Goal: Task Accomplishment & Management: Manage account settings

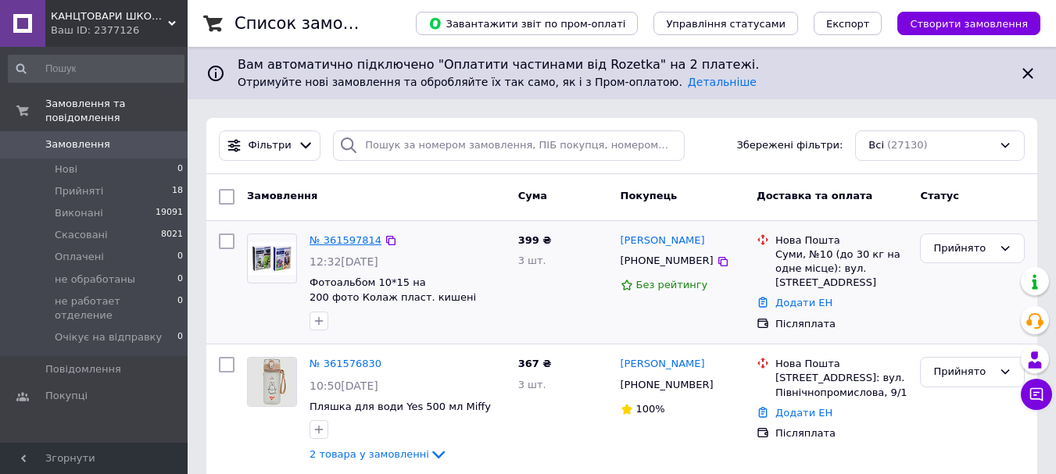
click at [349, 241] on link "№ 361597814" at bounding box center [345, 240] width 72 height 12
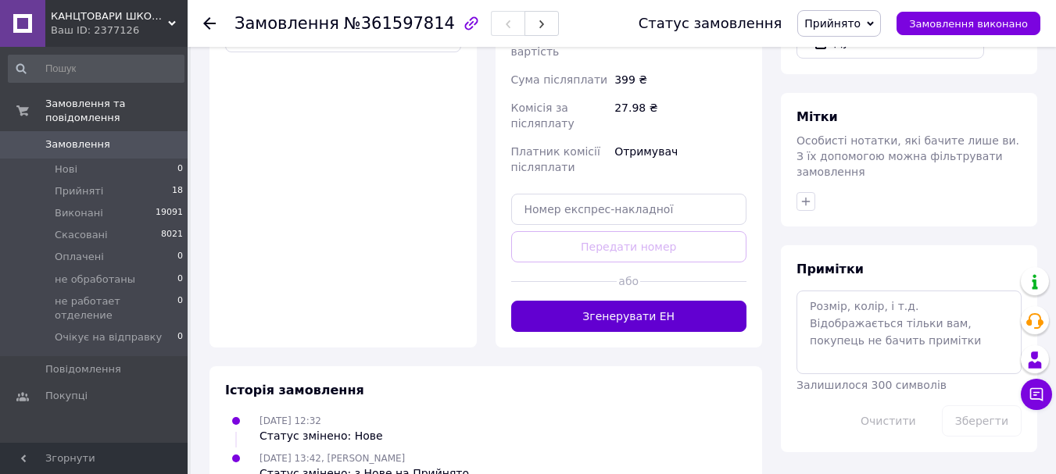
scroll to position [599, 0]
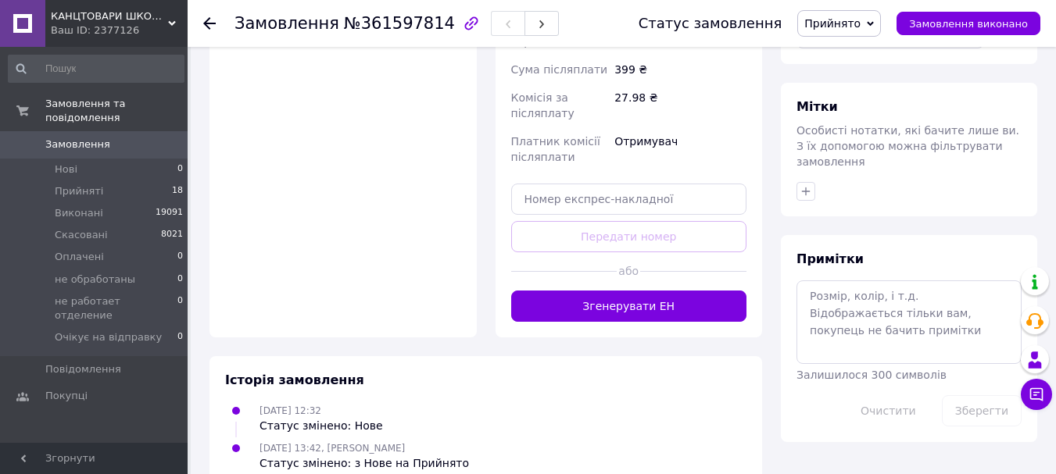
drag, startPoint x: 649, startPoint y: 281, endPoint x: 656, endPoint y: 286, distance: 8.3
click at [649, 291] on button "Згенерувати ЕН" at bounding box center [629, 306] width 236 height 31
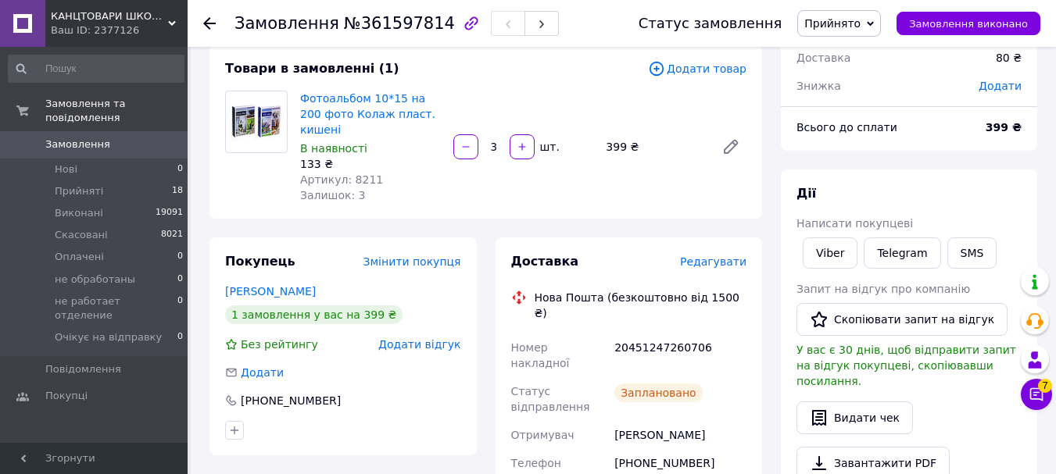
scroll to position [0, 0]
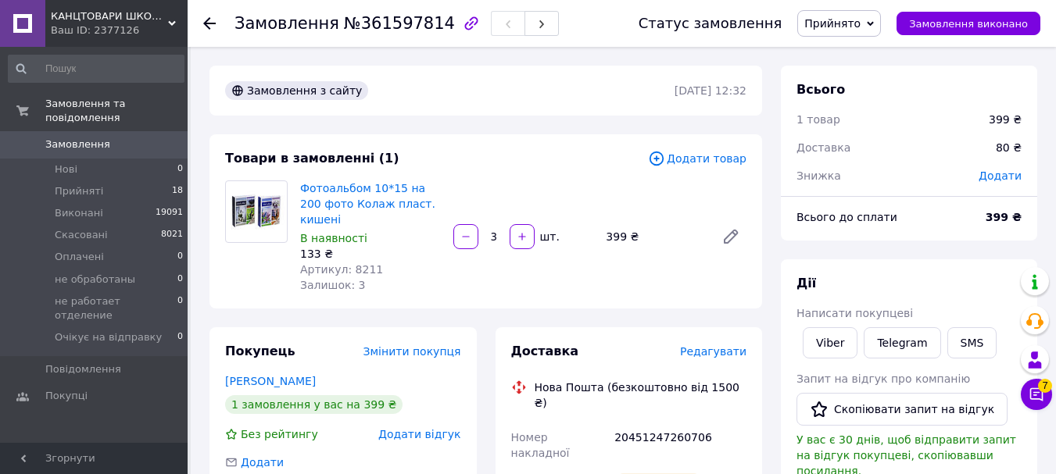
click at [860, 28] on span "Прийнято" at bounding box center [832, 23] width 56 height 13
click at [854, 56] on li "Виконано" at bounding box center [869, 54] width 142 height 23
click at [112, 138] on span "Замовлення" at bounding box center [94, 145] width 99 height 14
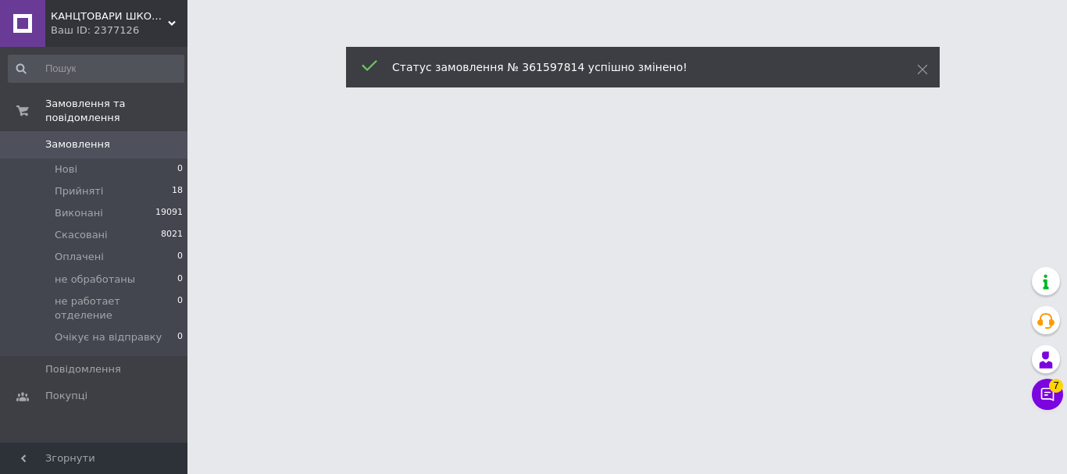
click at [109, 138] on span "Замовлення" at bounding box center [94, 145] width 99 height 14
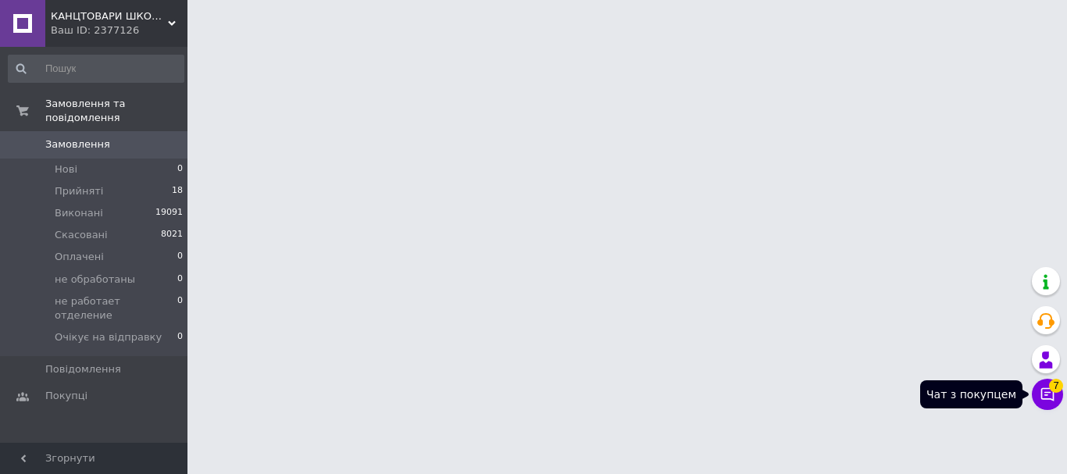
click at [1046, 394] on icon at bounding box center [1048, 395] width 16 height 16
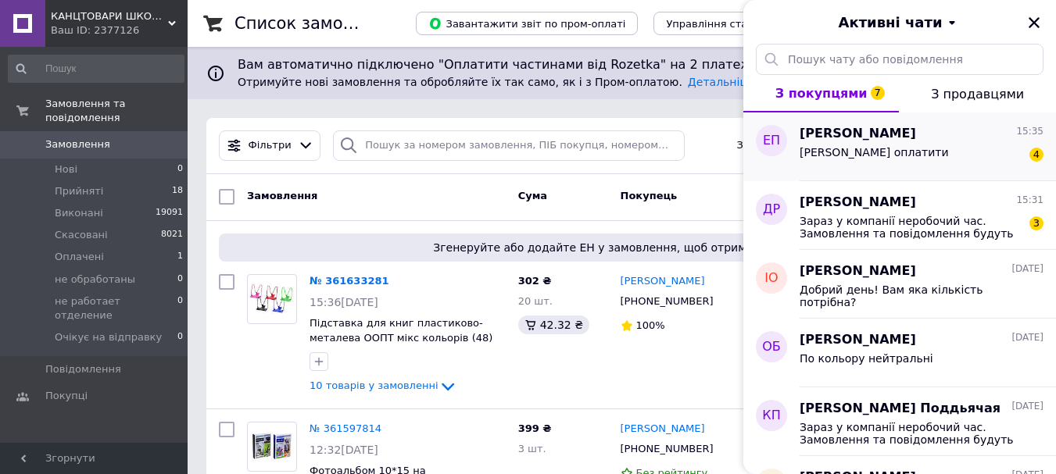
click at [910, 153] on div "Готова оплатити 4" at bounding box center [921, 155] width 244 height 25
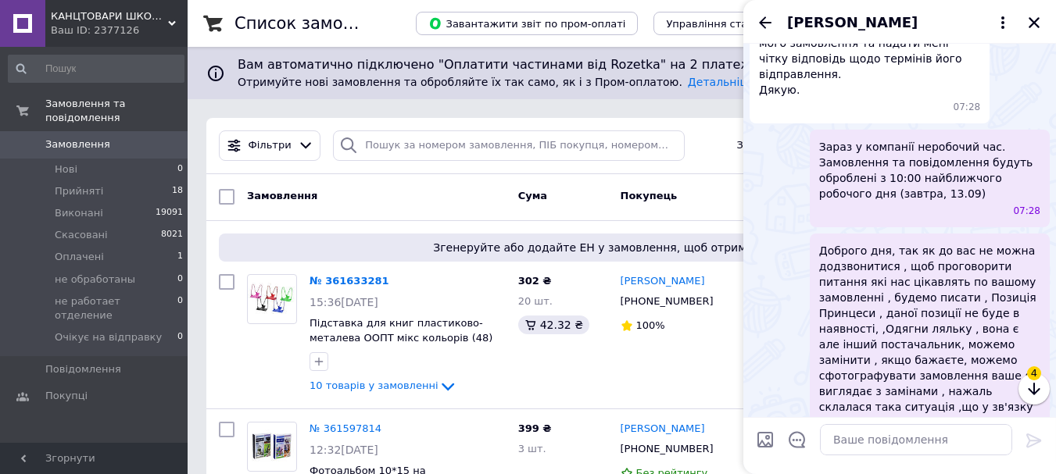
scroll to position [1172, 0]
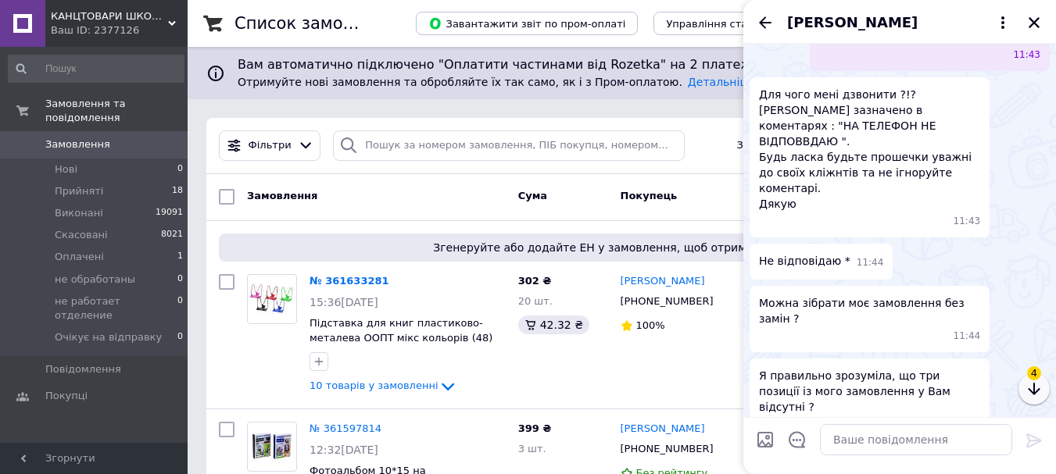
click at [1026, 384] on icon "button" at bounding box center [1033, 389] width 19 height 19
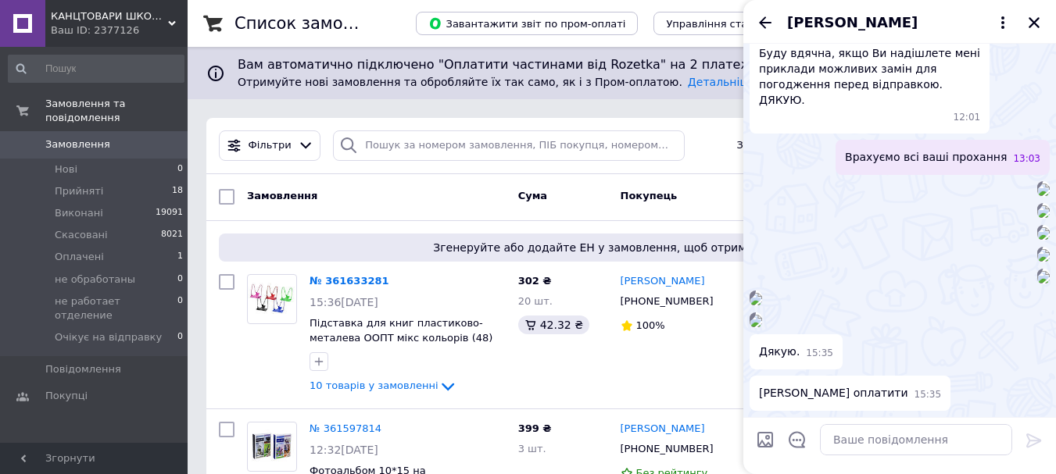
scroll to position [6929, 0]
click at [870, 434] on textarea at bounding box center [916, 439] width 192 height 31
click at [1045, 313] on div "15:35" at bounding box center [899, 321] width 300 height 16
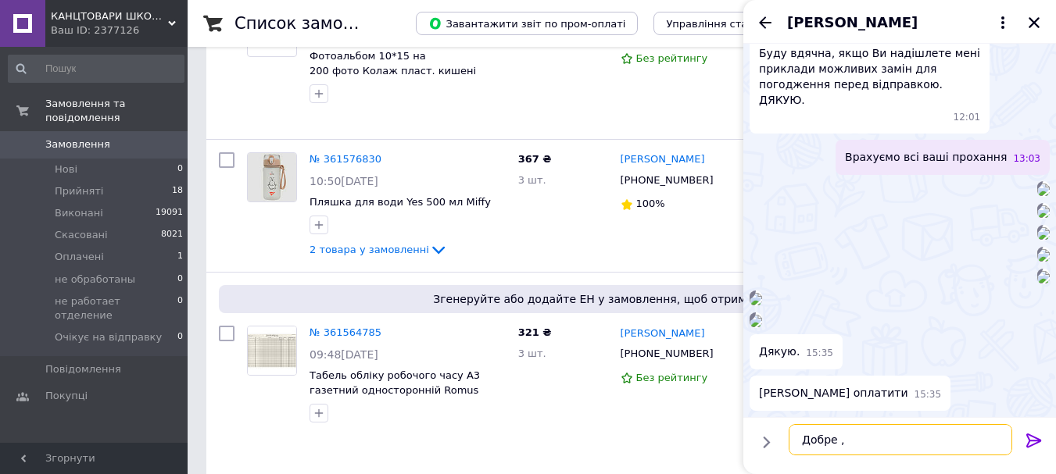
click at [896, 445] on textarea "Добре ," at bounding box center [899, 439] width 223 height 31
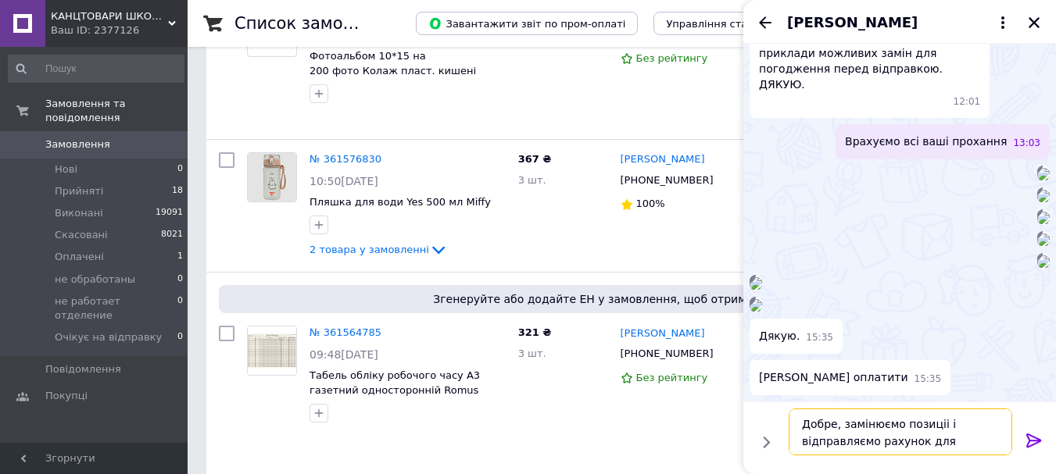
type textarea "Добре, замінюємо позиціі і відправляємо рахунок для оплати"
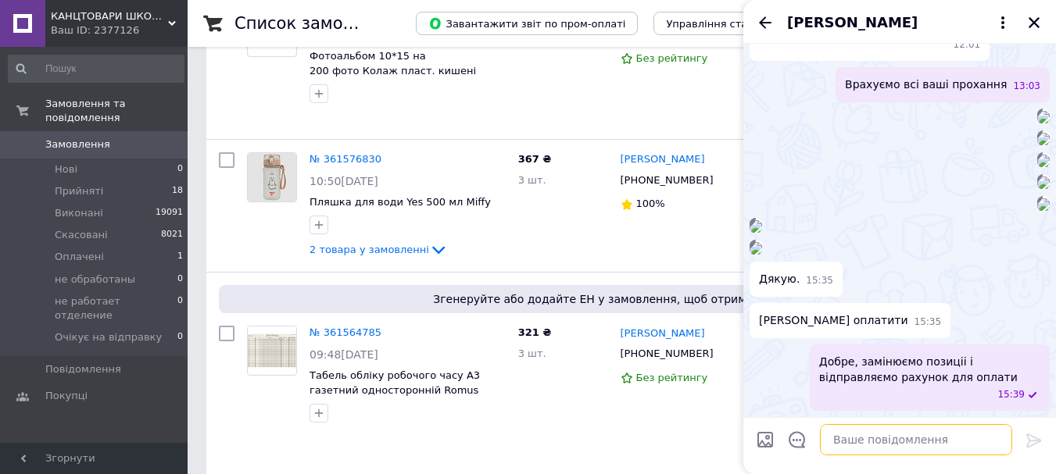
scroll to position [6817, 0]
click at [1031, 21] on icon "Закрити" at bounding box center [1034, 23] width 14 height 14
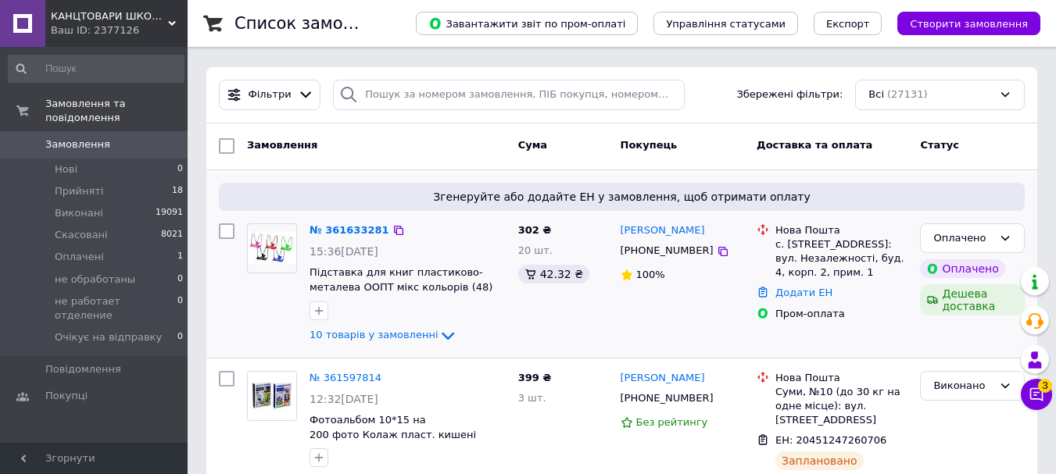
scroll to position [78, 0]
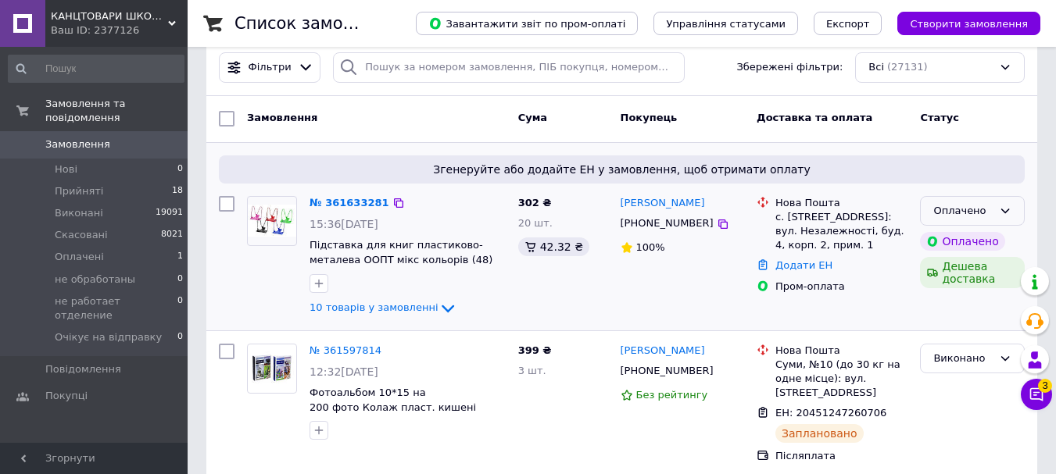
click at [992, 207] on div "Оплачено" at bounding box center [962, 211] width 59 height 16
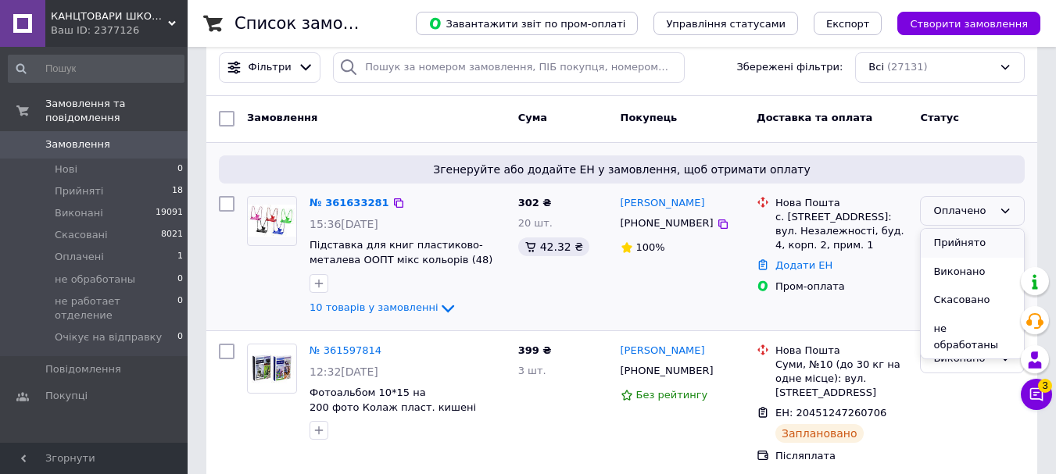
click at [961, 244] on li "Прийнято" at bounding box center [971, 243] width 103 height 29
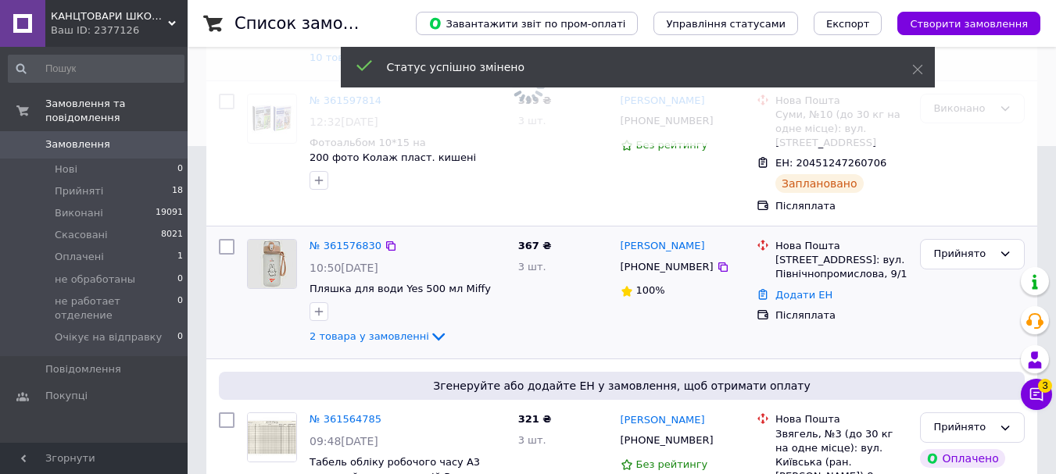
scroll to position [391, 0]
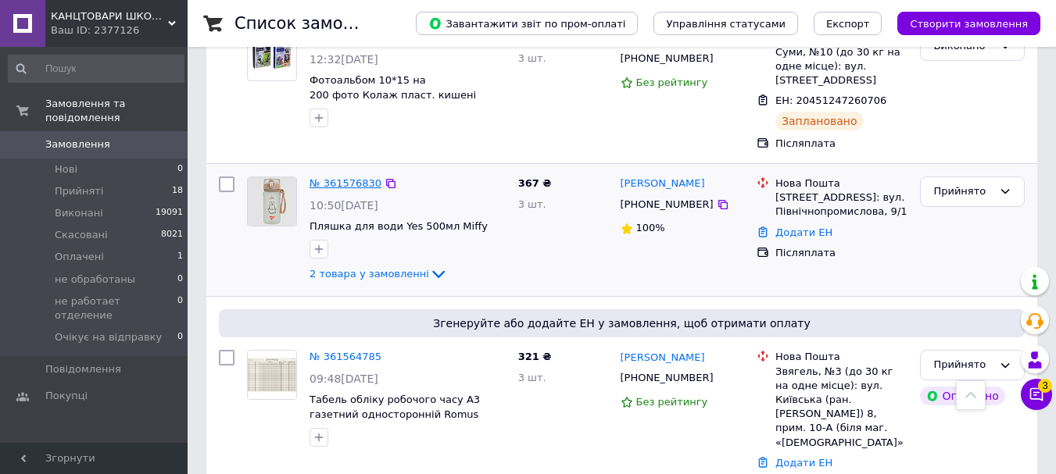
click at [353, 177] on link "№ 361576830" at bounding box center [345, 183] width 72 height 12
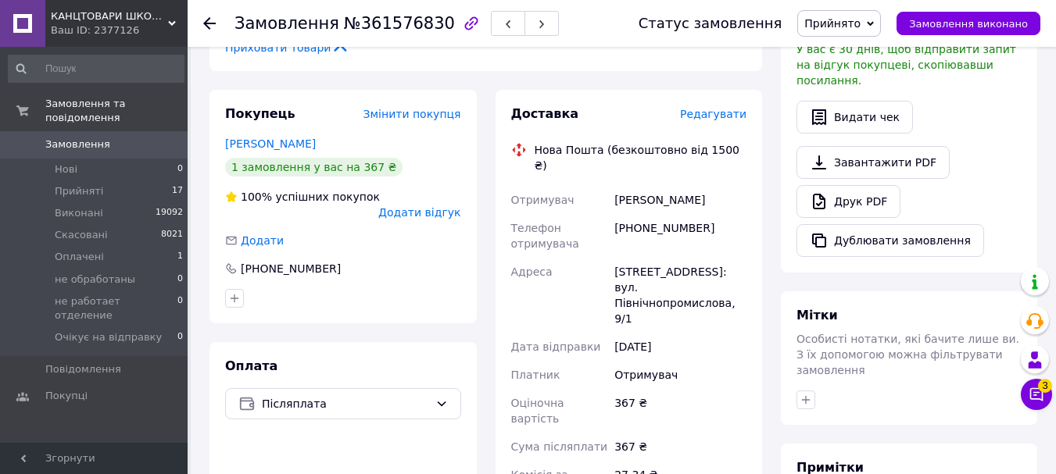
scroll to position [721, 0]
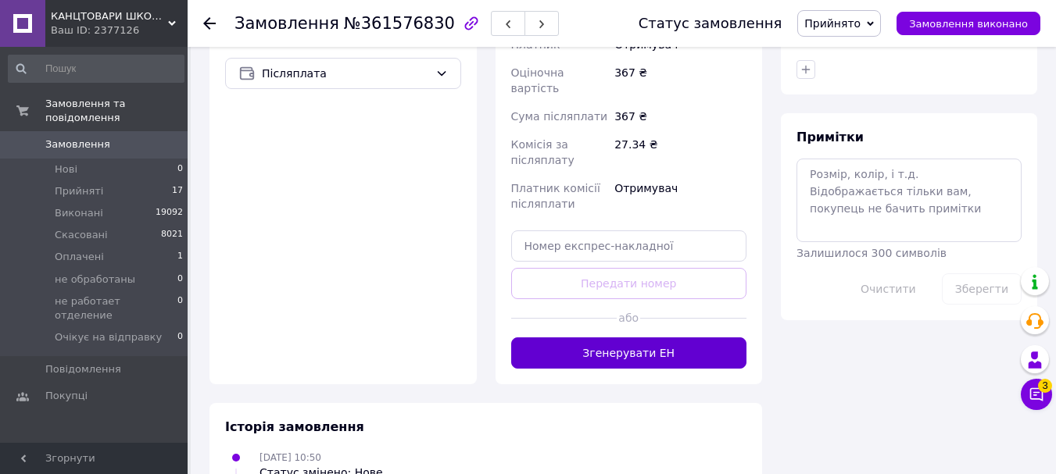
click at [634, 338] on button "Згенерувати ЕН" at bounding box center [629, 353] width 236 height 31
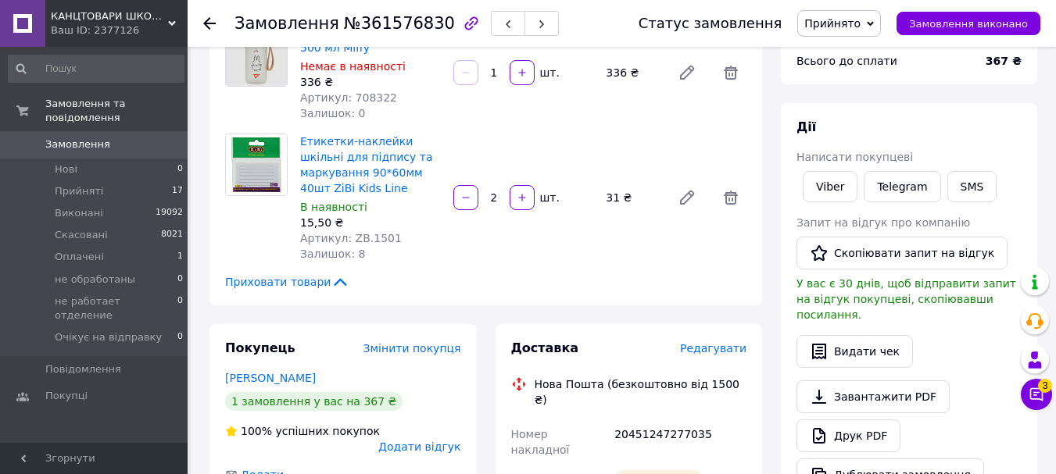
scroll to position [487, 0]
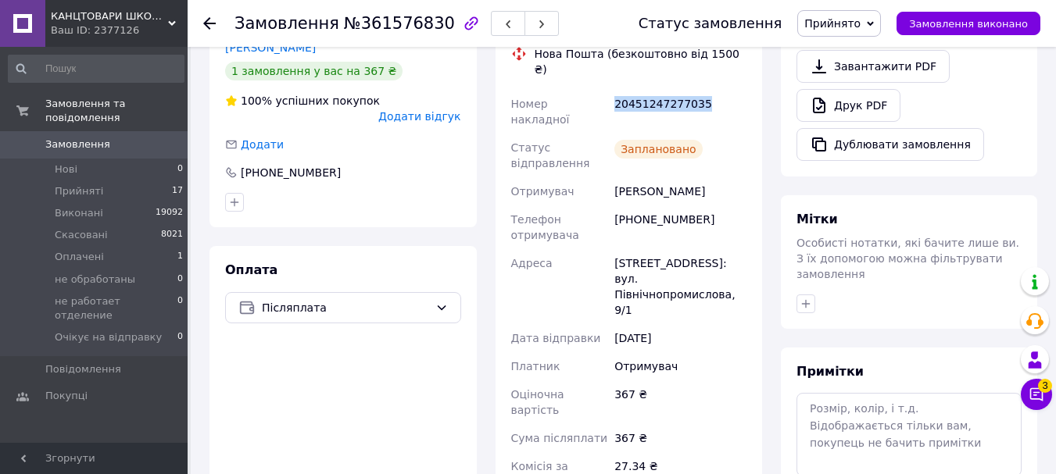
drag, startPoint x: 710, startPoint y: 74, endPoint x: 600, endPoint y: 83, distance: 110.5
click at [600, 90] on div "Номер накладної 20451247277035 Статус відправлення Заплановано Отримувач Руда К…" at bounding box center [629, 337] width 242 height 494
copy div "Номер накладної 20451247277035"
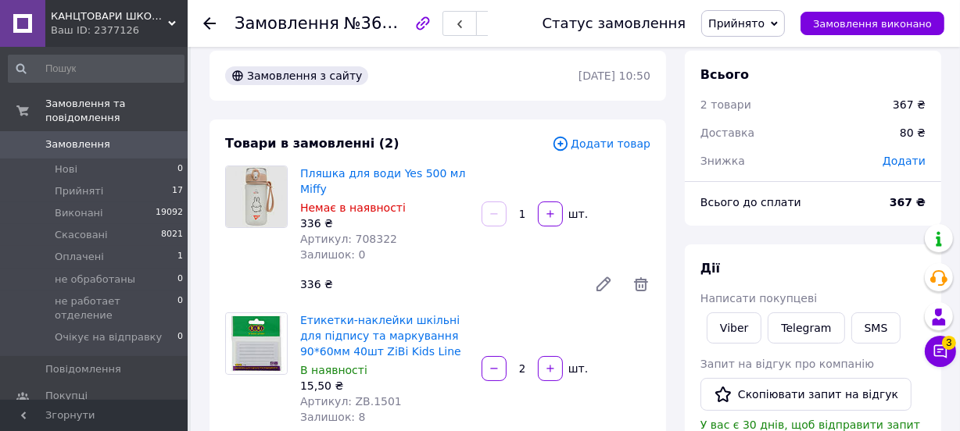
scroll to position [0, 0]
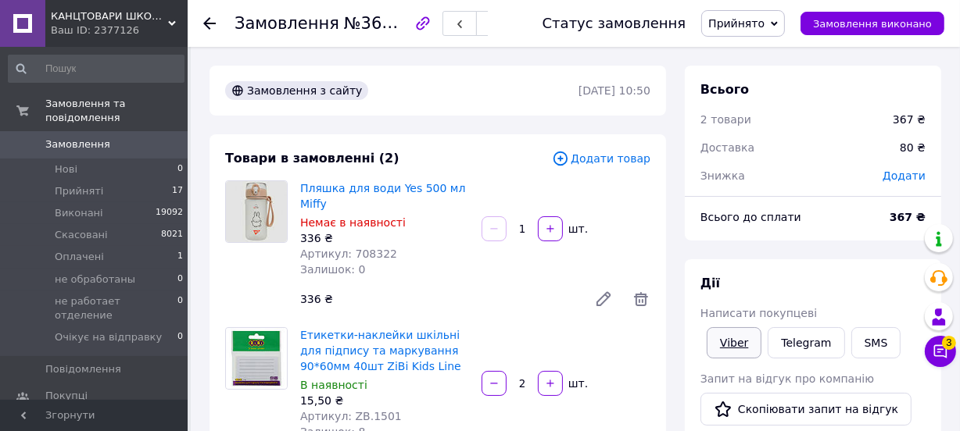
click at [724, 344] on link "Viber" at bounding box center [733, 342] width 55 height 31
click at [756, 34] on span "Прийнято" at bounding box center [743, 23] width 84 height 27
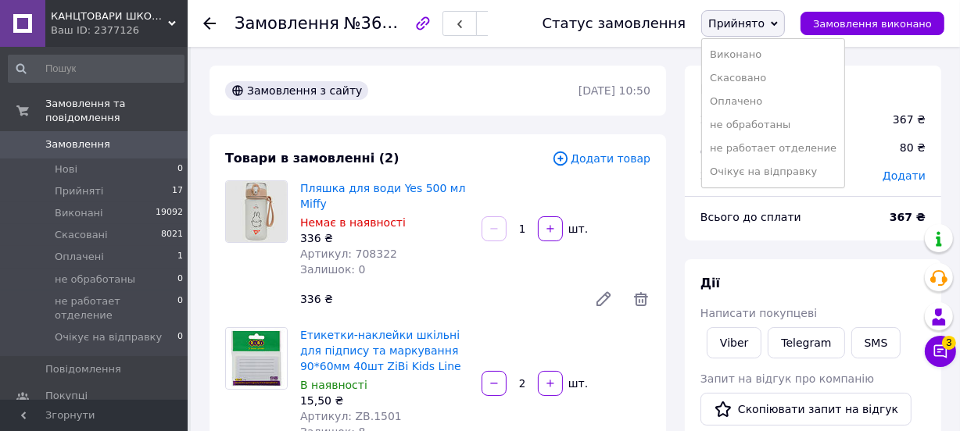
click at [759, 27] on span "Прийнято" at bounding box center [736, 23] width 56 height 13
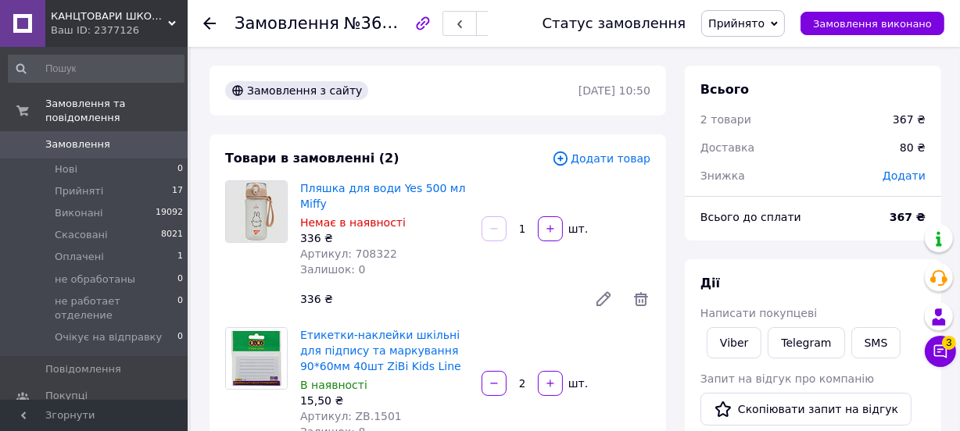
click at [763, 25] on span "Прийнято" at bounding box center [736, 23] width 56 height 13
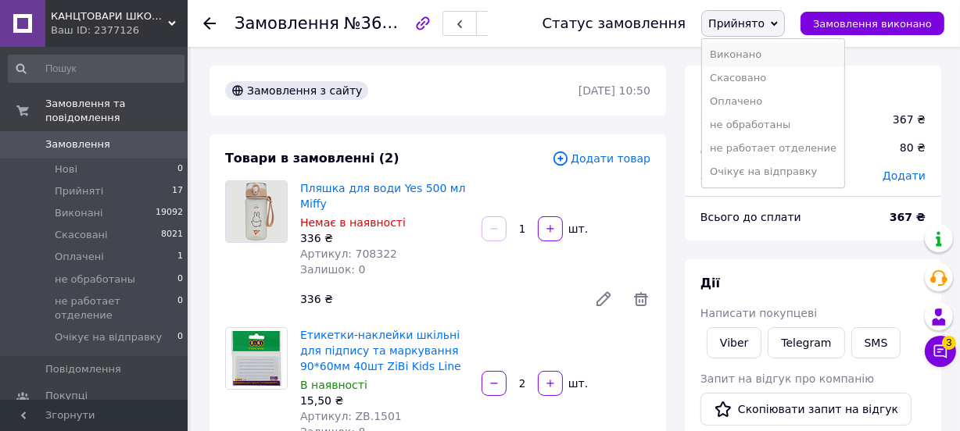
click at [759, 55] on li "Виконано" at bounding box center [773, 54] width 142 height 23
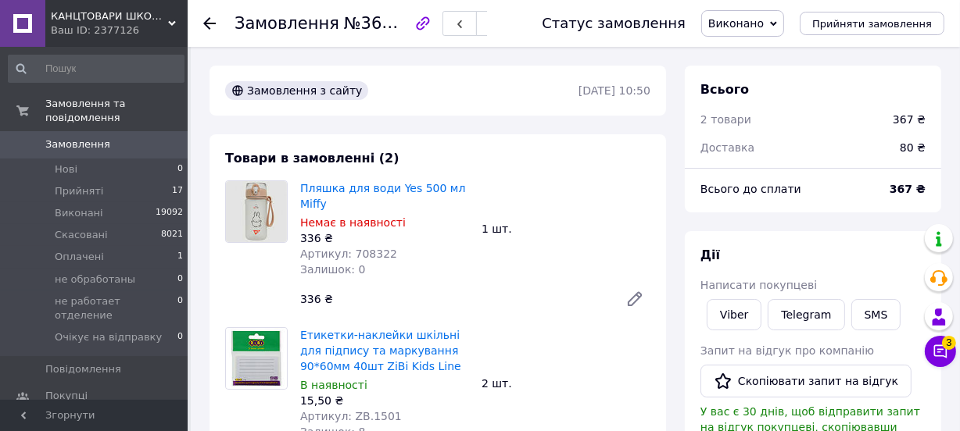
click at [63, 131] on link "Замовлення 0" at bounding box center [96, 144] width 192 height 27
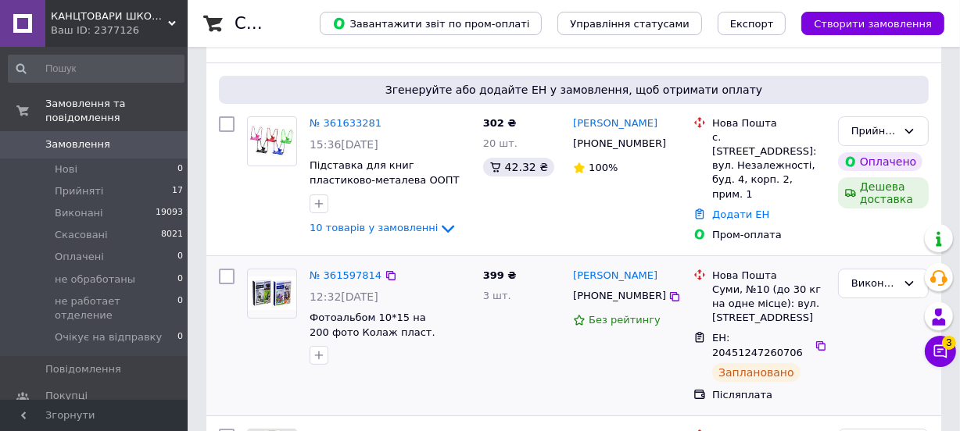
scroll to position [213, 0]
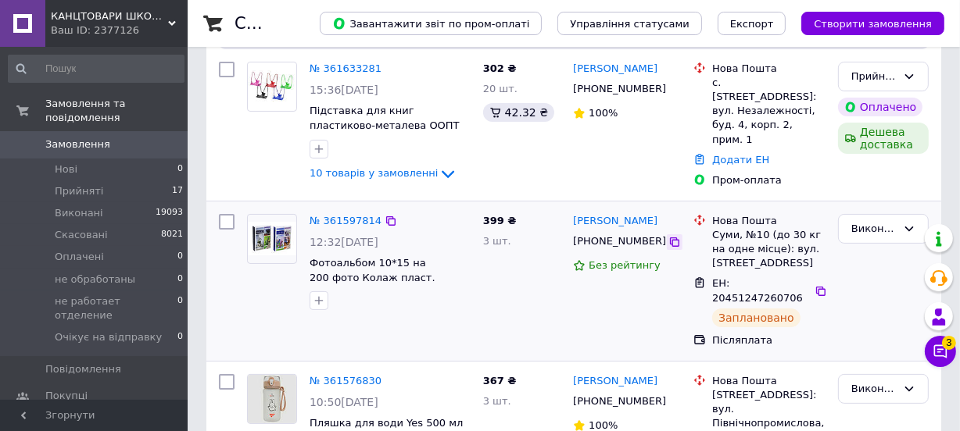
click at [668, 236] on icon at bounding box center [674, 242] width 13 height 13
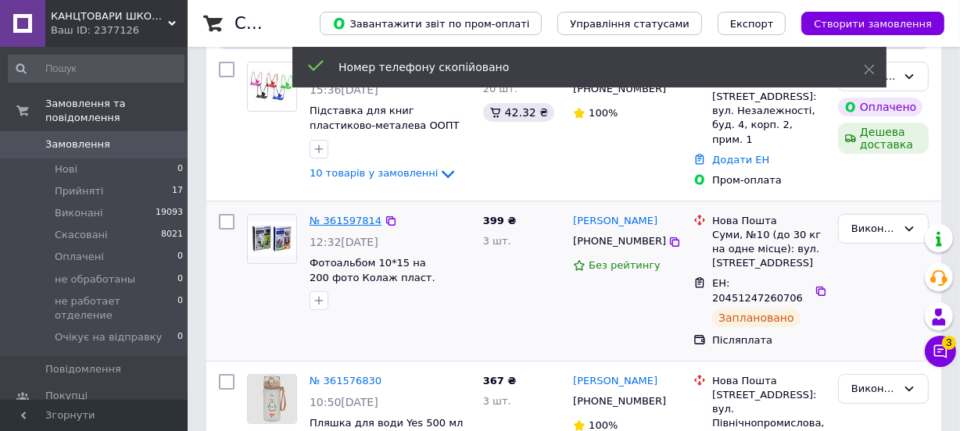
click at [359, 216] on link "№ 361597814" at bounding box center [345, 221] width 72 height 12
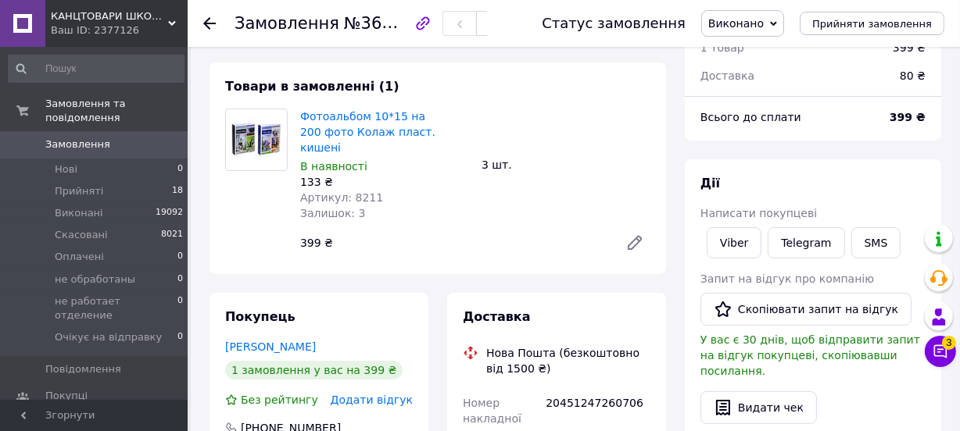
scroll to position [141, 0]
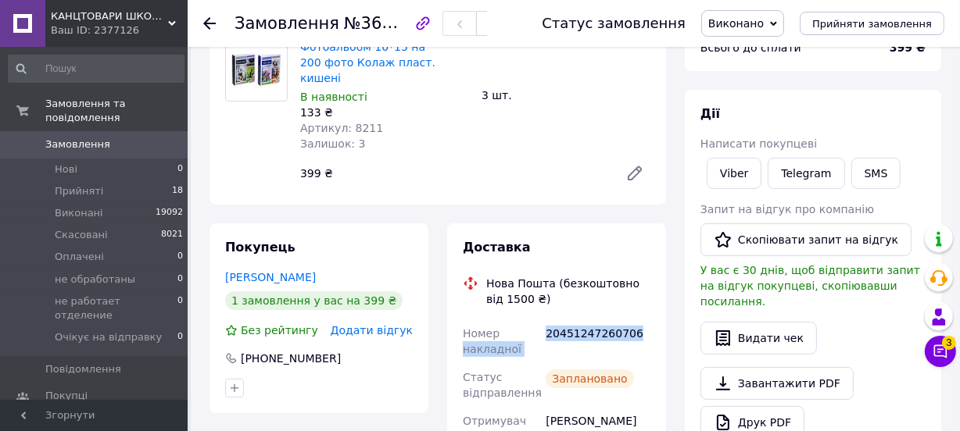
drag, startPoint x: 642, startPoint y: 315, endPoint x: 538, endPoint y: 320, distance: 104.8
click at [576, 290] on div "Нова Пошта (безкоштовно від 1500 ₴)" at bounding box center [568, 291] width 172 height 31
drag, startPoint x: 548, startPoint y: 315, endPoint x: 643, endPoint y: 319, distance: 95.4
click at [643, 320] on div "20451247260706" at bounding box center [597, 342] width 111 height 44
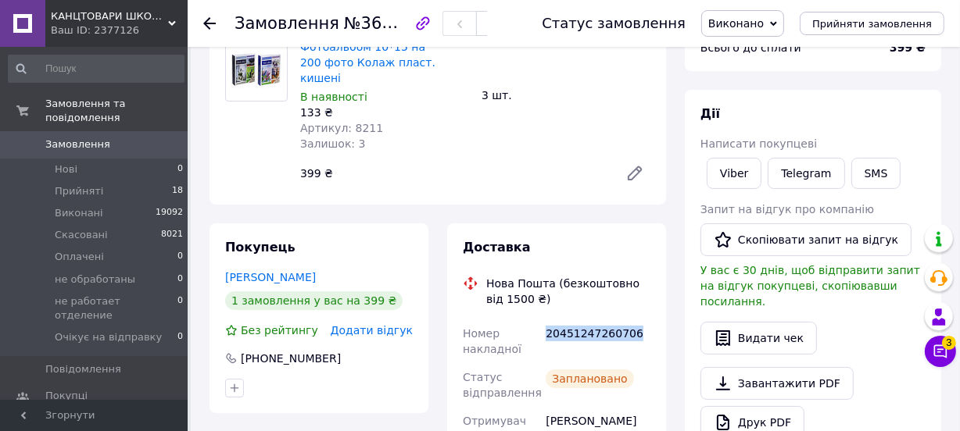
copy div "20451247260706"
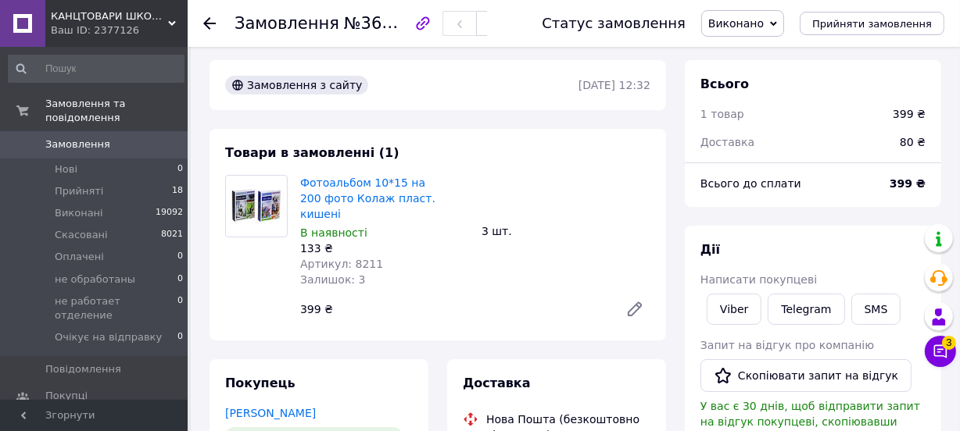
scroll to position [0, 0]
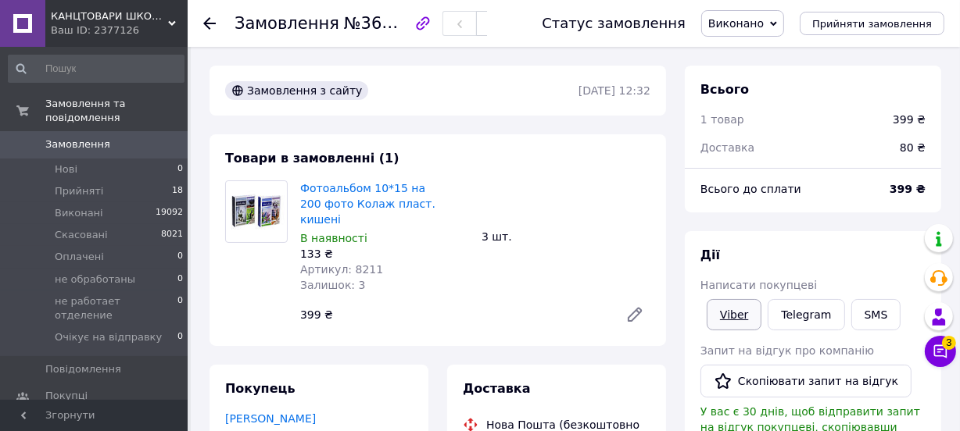
click at [730, 316] on link "Viber" at bounding box center [733, 314] width 55 height 31
click at [84, 113] on link "Замовлення та повідомлення" at bounding box center [96, 111] width 192 height 41
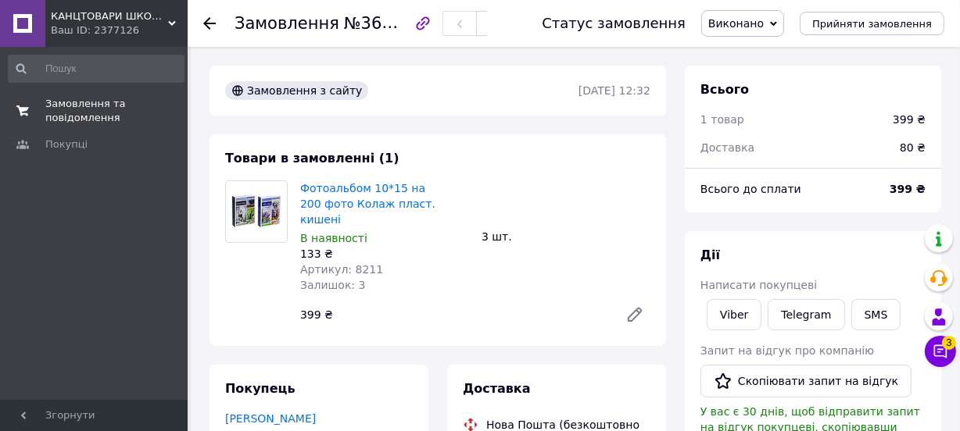
click at [90, 112] on span "Замовлення та повідомлення" at bounding box center [94, 111] width 99 height 28
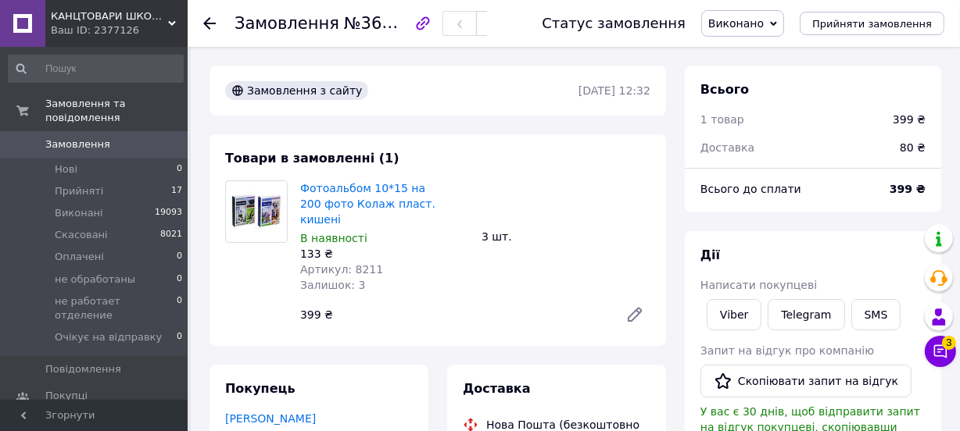
click at [109, 131] on link "Замовлення 0" at bounding box center [95, 144] width 191 height 27
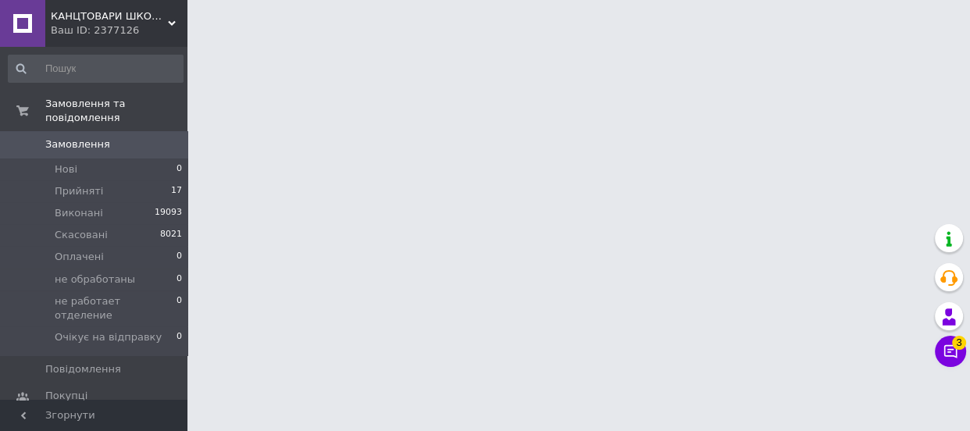
click at [103, 131] on link "Замовлення 0" at bounding box center [95, 144] width 191 height 27
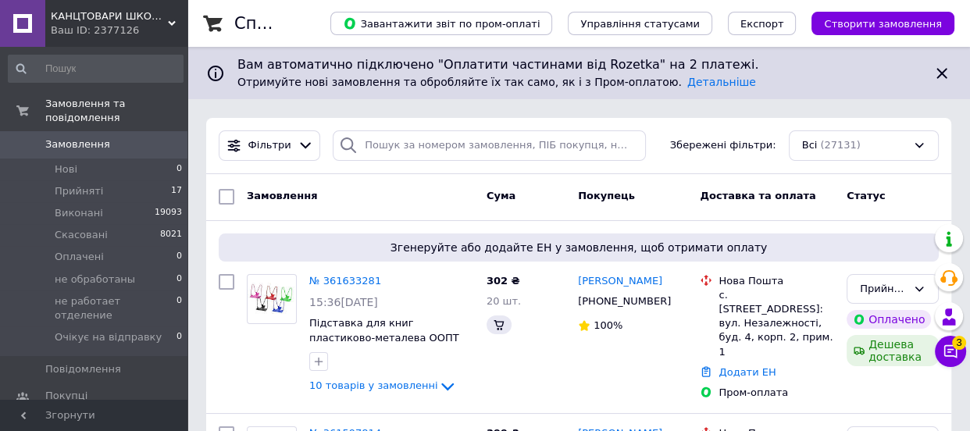
click at [949, 362] on button "Чат з покупцем 3" at bounding box center [950, 351] width 31 height 31
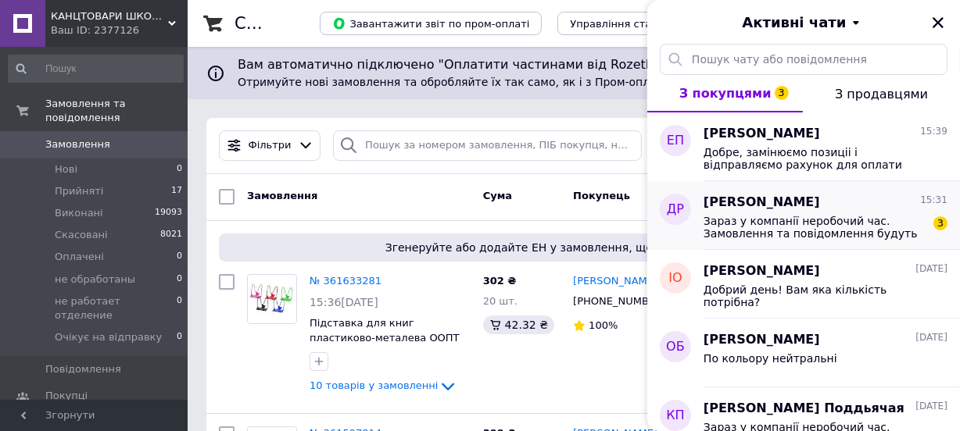
click at [847, 230] on span "Зараз у компанії неробочий час. Замовлення та повідомлення будуть оброблені з 1…" at bounding box center [814, 227] width 222 height 25
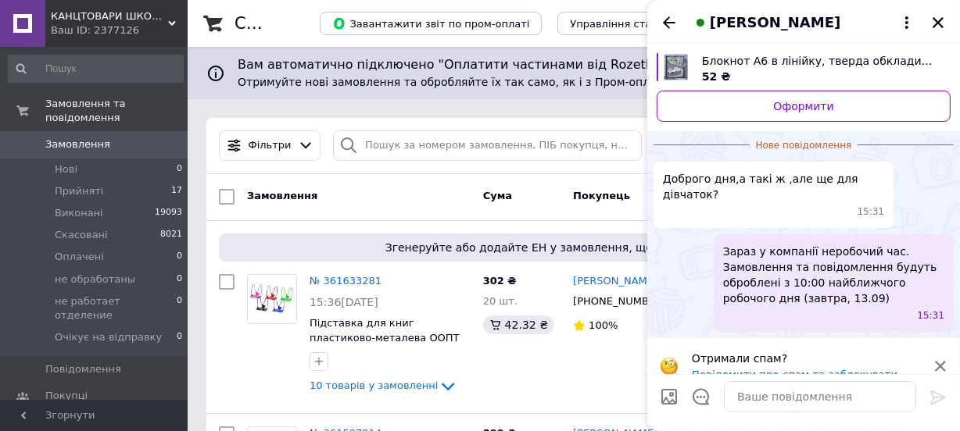
scroll to position [50, 0]
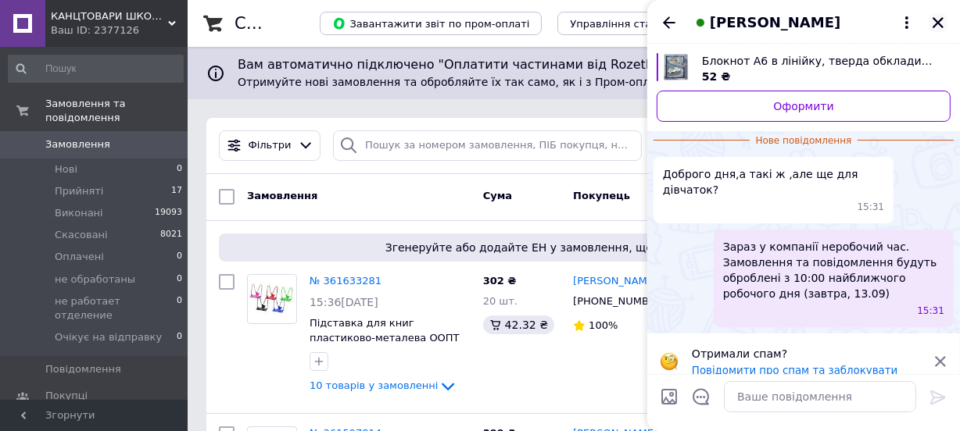
click at [938, 26] on icon "Закрити" at bounding box center [938, 23] width 14 height 14
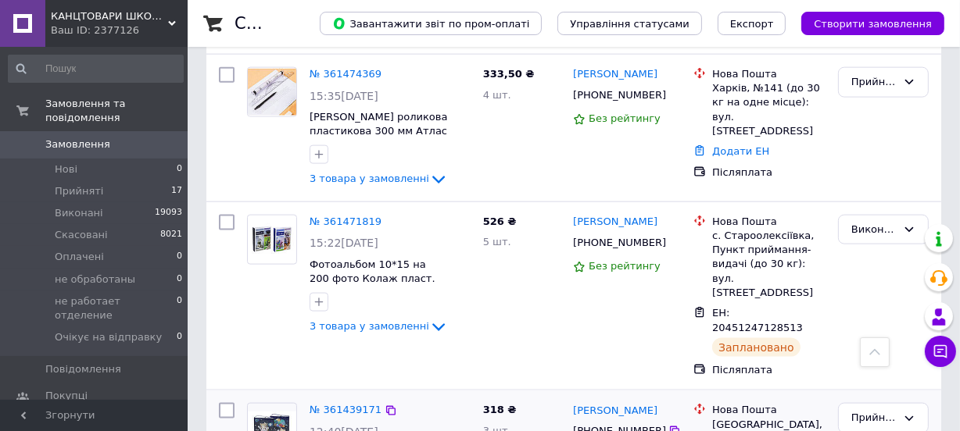
scroll to position [1917, 0]
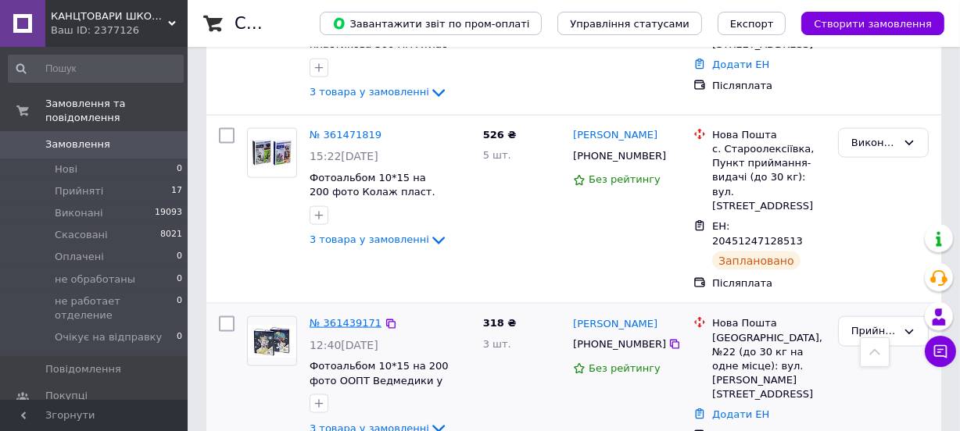
click at [340, 317] on link "№ 361439171" at bounding box center [345, 323] width 72 height 12
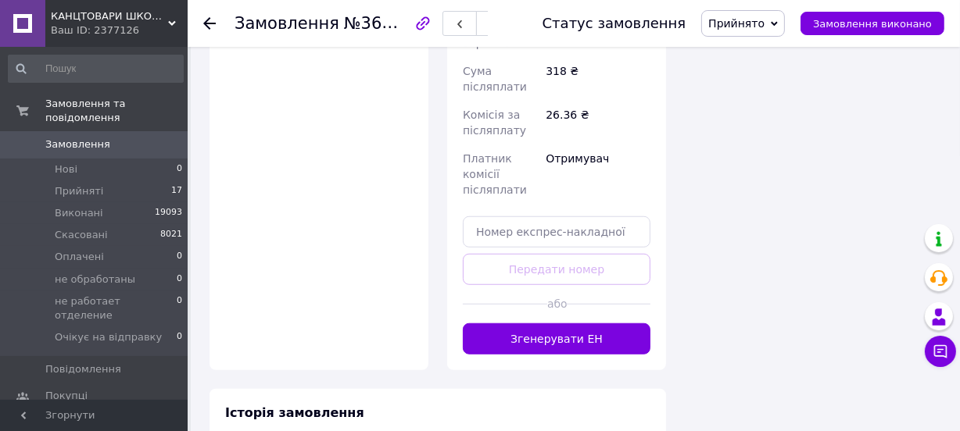
scroll to position [1067, 0]
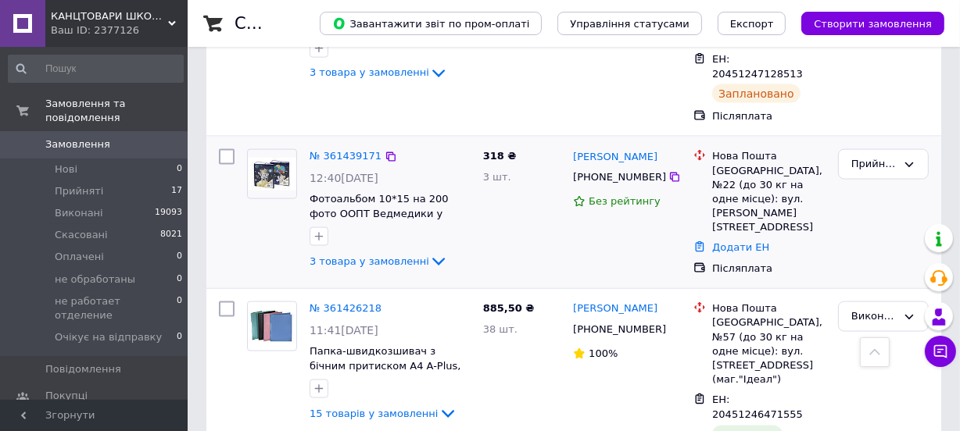
scroll to position [2131, 0]
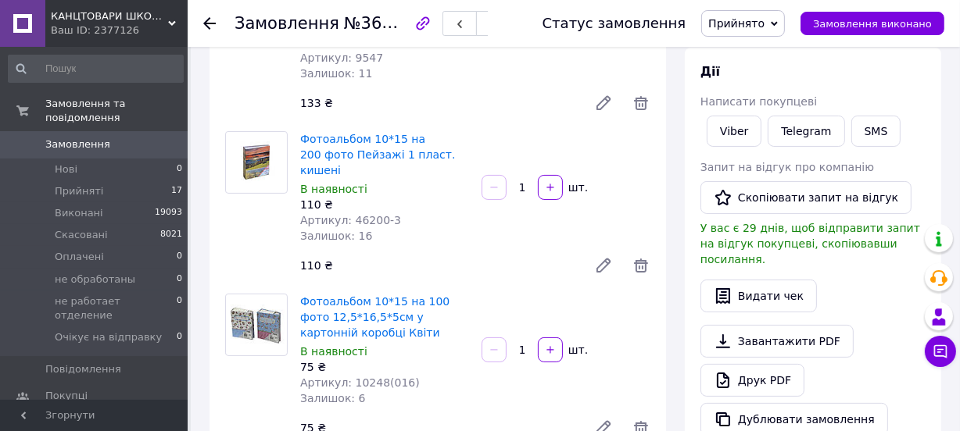
scroll to position [213, 0]
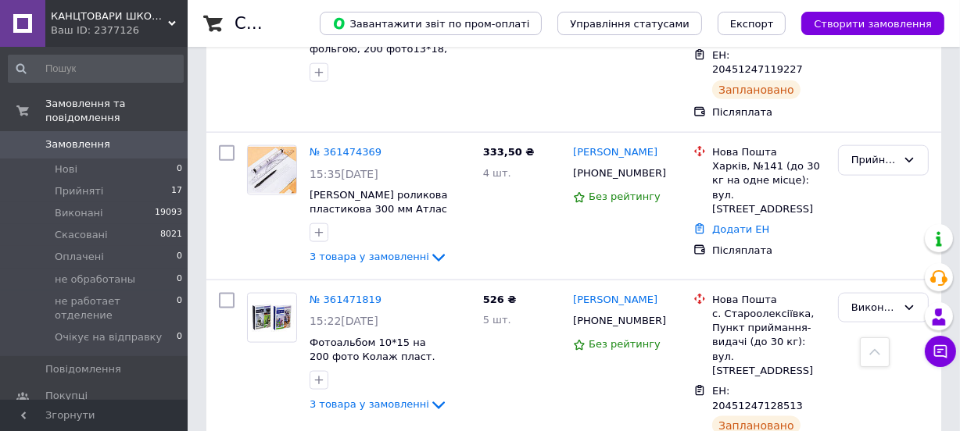
scroll to position [1775, 0]
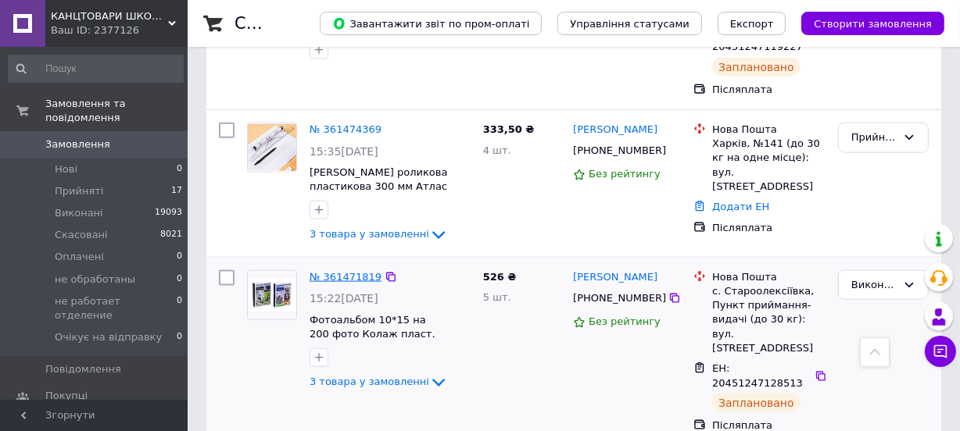
click at [350, 271] on link "№ 361471819" at bounding box center [345, 277] width 72 height 12
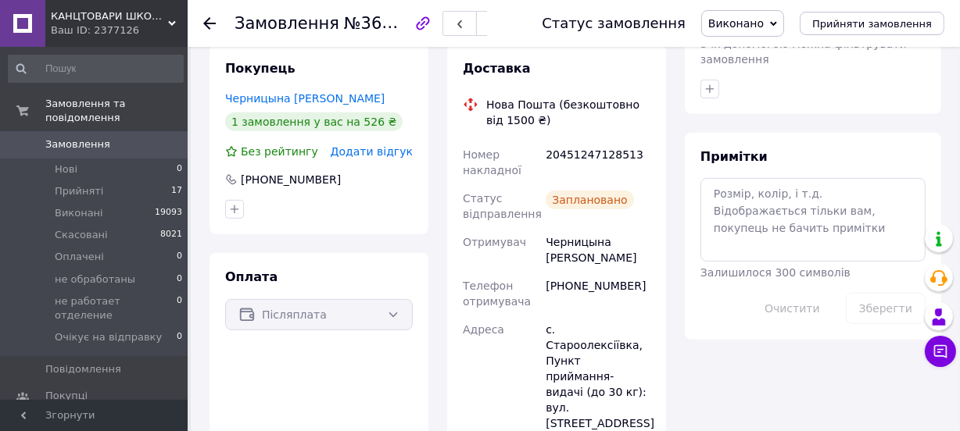
scroll to position [497, 0]
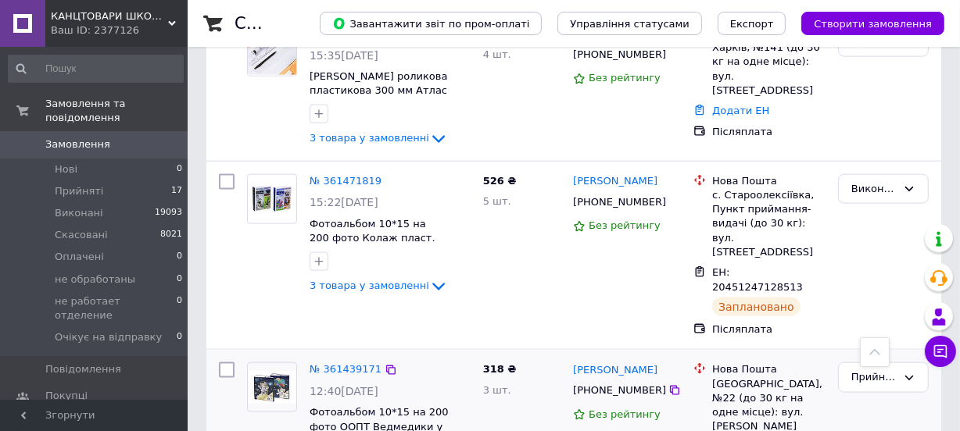
scroll to position [1846, 0]
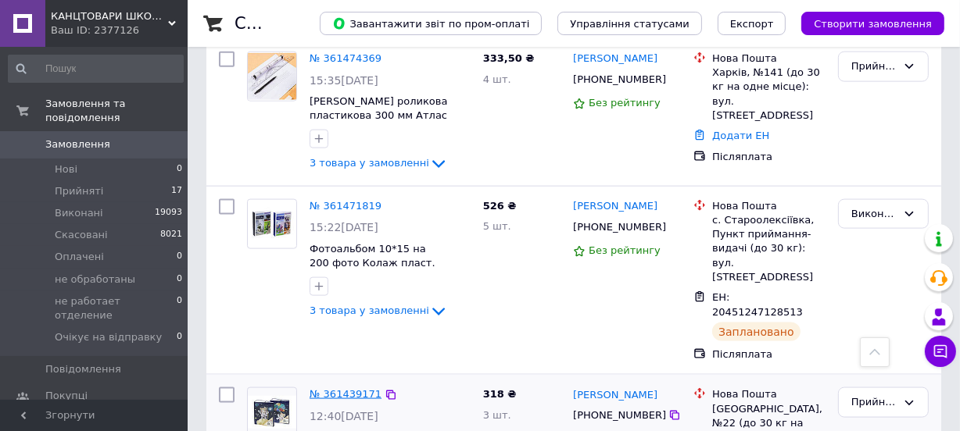
click at [335, 388] on link "№ 361439171" at bounding box center [345, 394] width 72 height 12
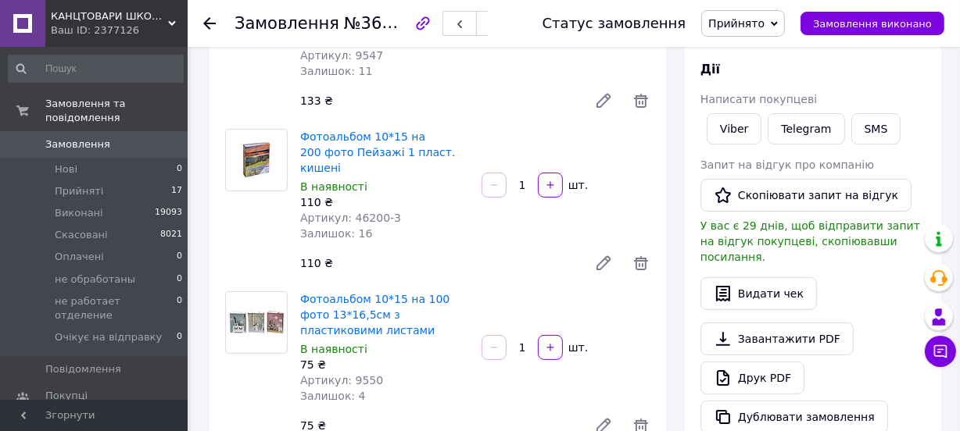
scroll to position [1, 0]
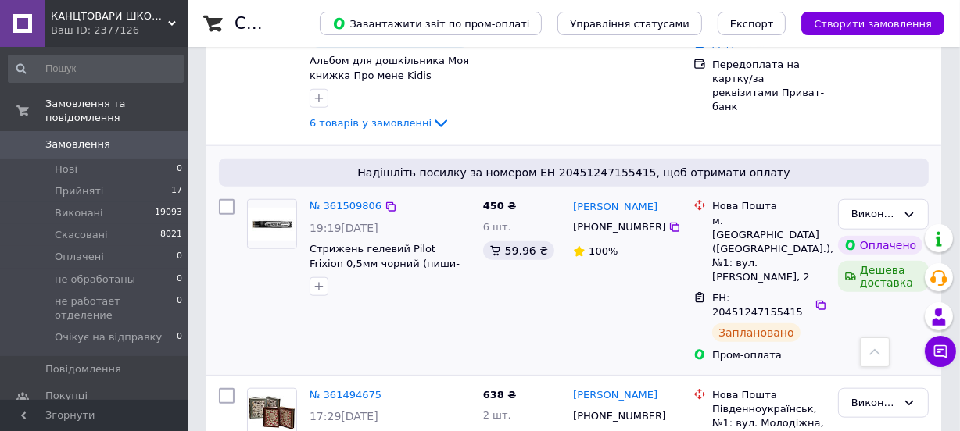
scroll to position [1421, 0]
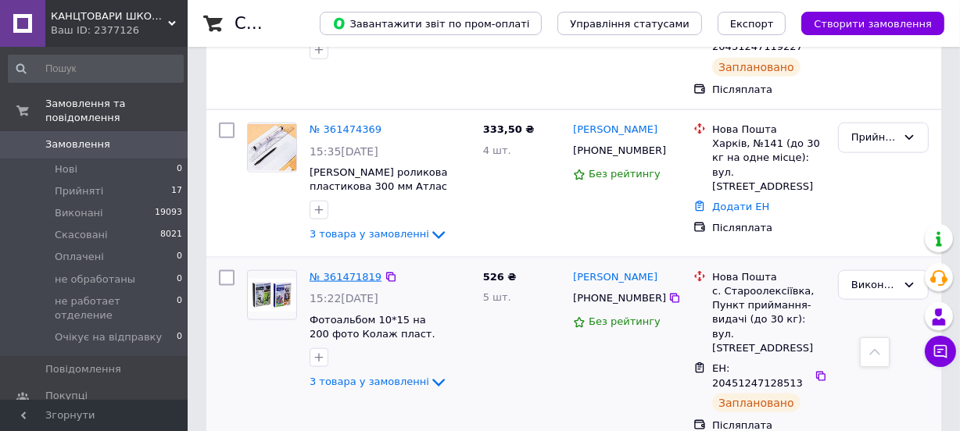
click at [341, 271] on link "№ 361471819" at bounding box center [345, 277] width 72 height 12
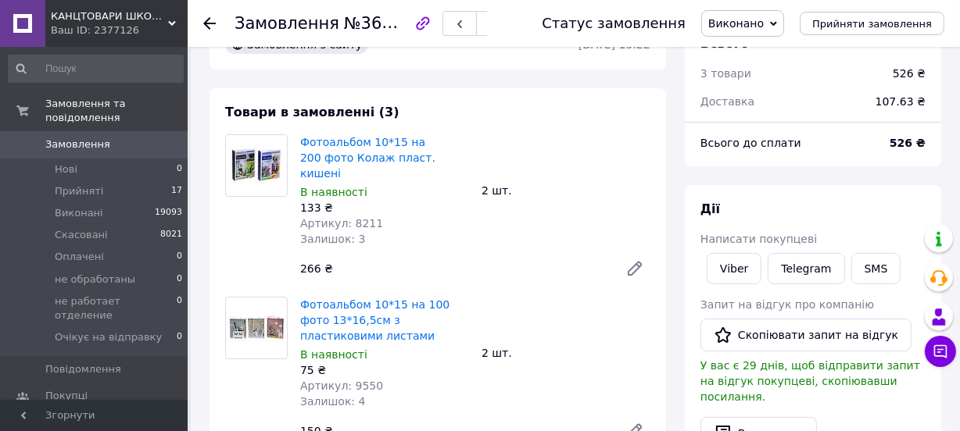
scroll to position [70, 0]
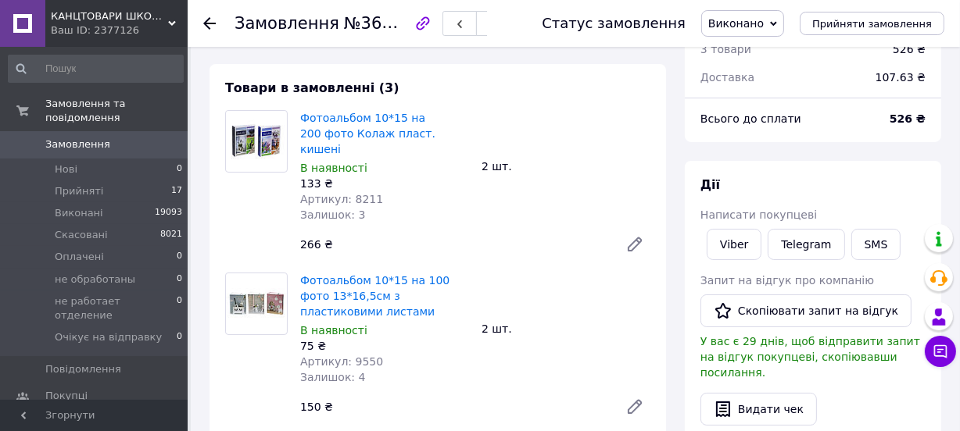
click at [70, 138] on span "Замовлення" at bounding box center [77, 145] width 65 height 14
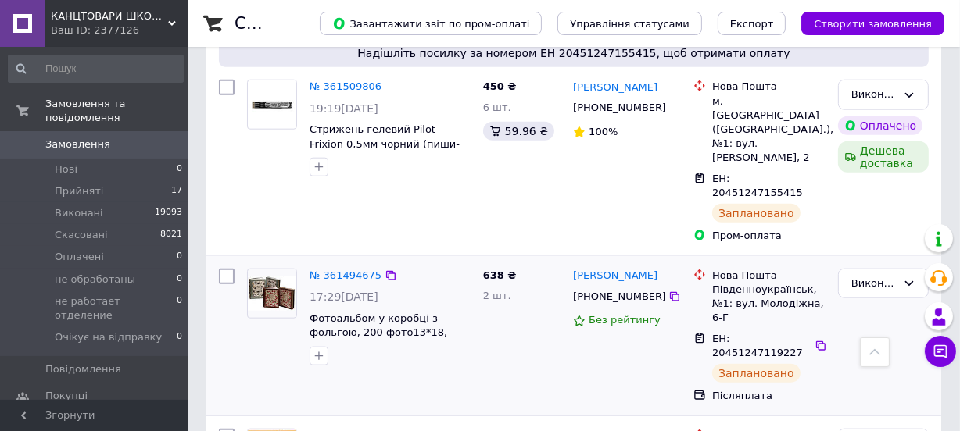
scroll to position [1492, 0]
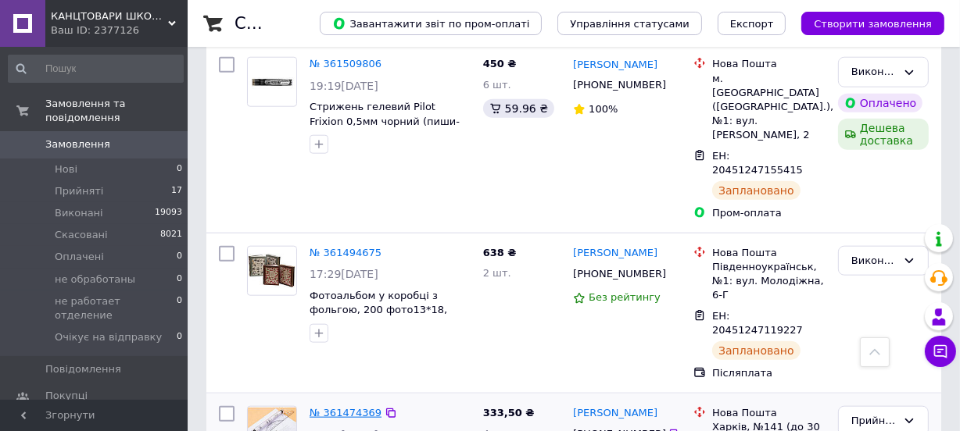
click at [342, 407] on link "№ 361474369" at bounding box center [345, 413] width 72 height 12
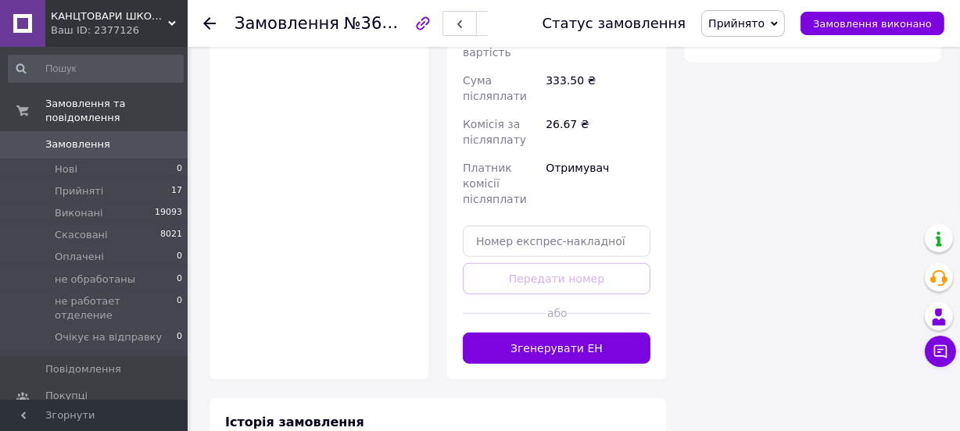
scroll to position [1078, 0]
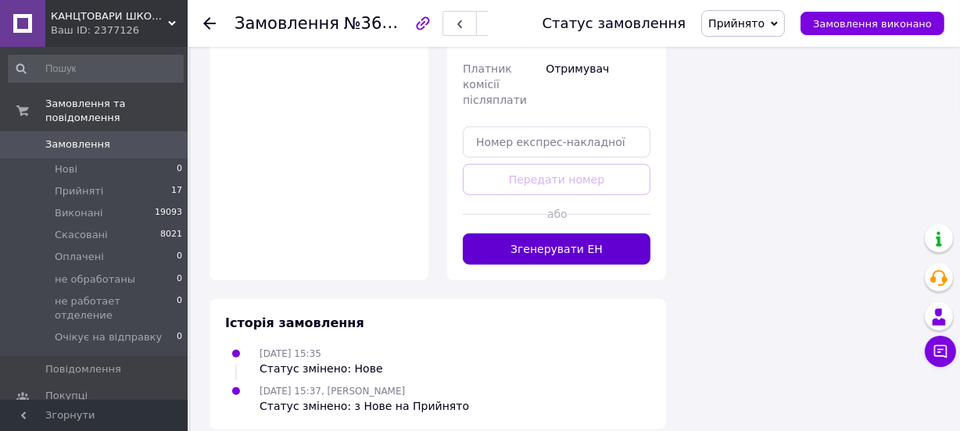
click at [561, 234] on button "Згенерувати ЕН" at bounding box center [557, 249] width 188 height 31
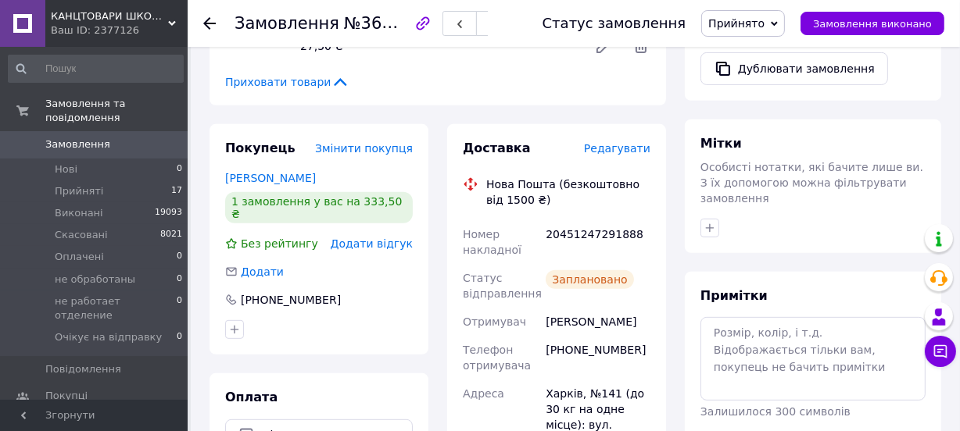
scroll to position [581, 0]
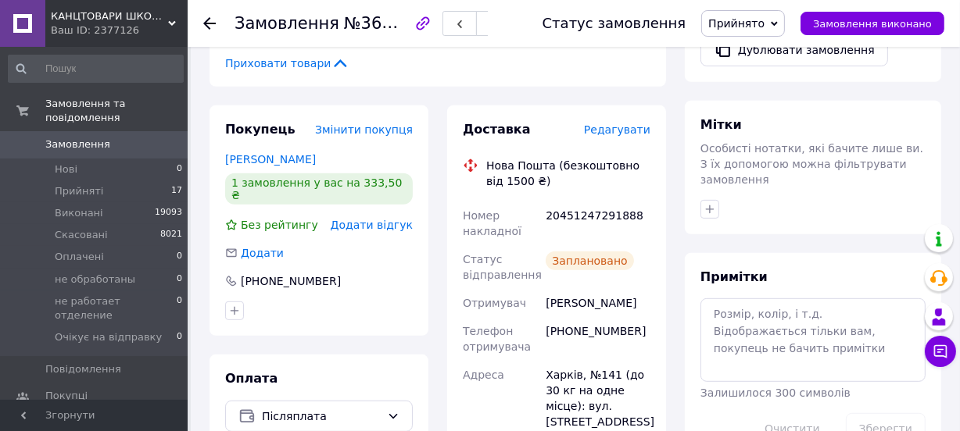
click at [764, 23] on span "Прийнято" at bounding box center [736, 23] width 56 height 13
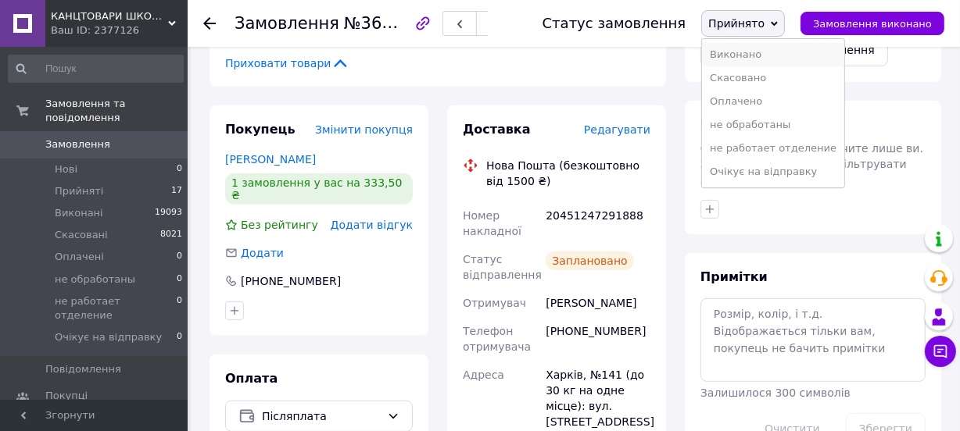
click at [768, 52] on li "Виконано" at bounding box center [773, 54] width 142 height 23
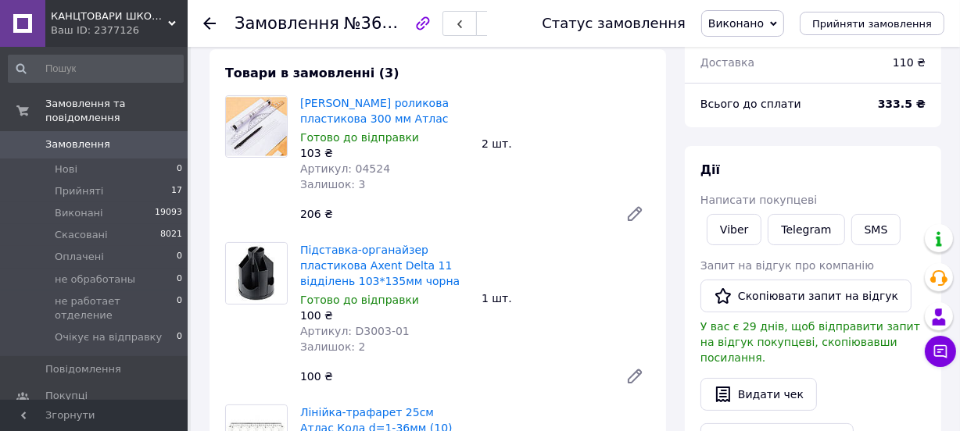
scroll to position [84, 0]
click at [712, 229] on link "Viber" at bounding box center [733, 230] width 55 height 31
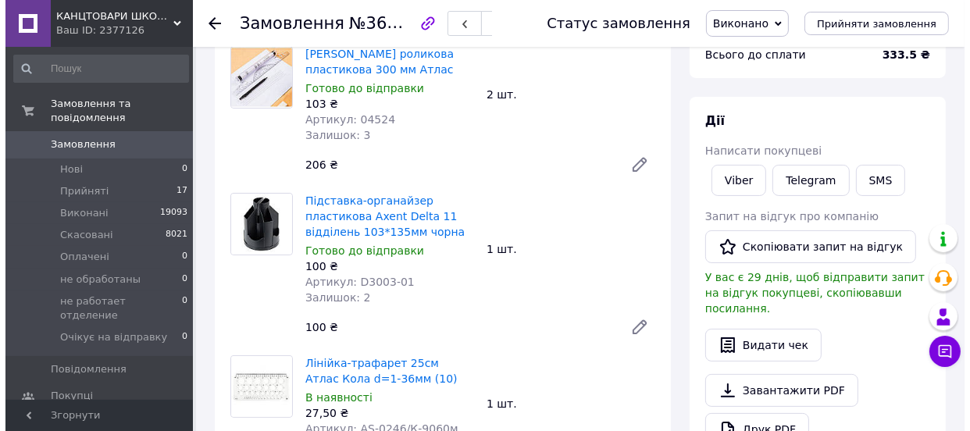
scroll to position [0, 0]
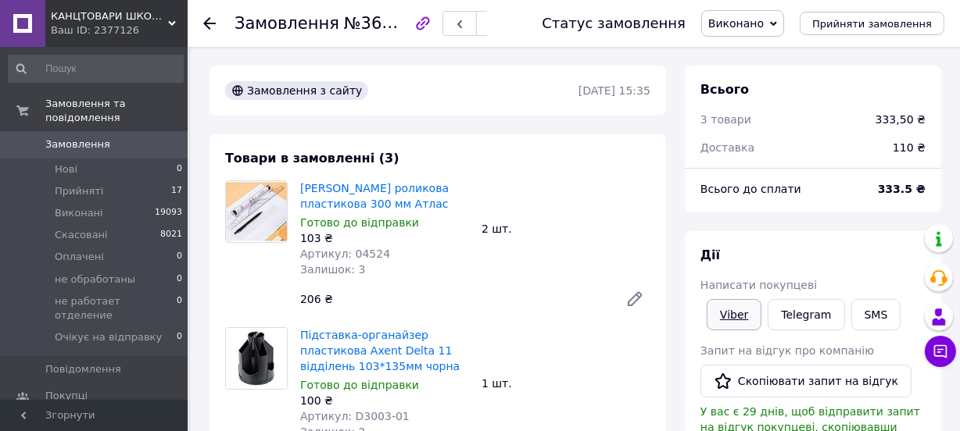
click at [738, 316] on link "Viber" at bounding box center [733, 314] width 55 height 31
click at [102, 138] on span "Замовлення" at bounding box center [94, 145] width 99 height 14
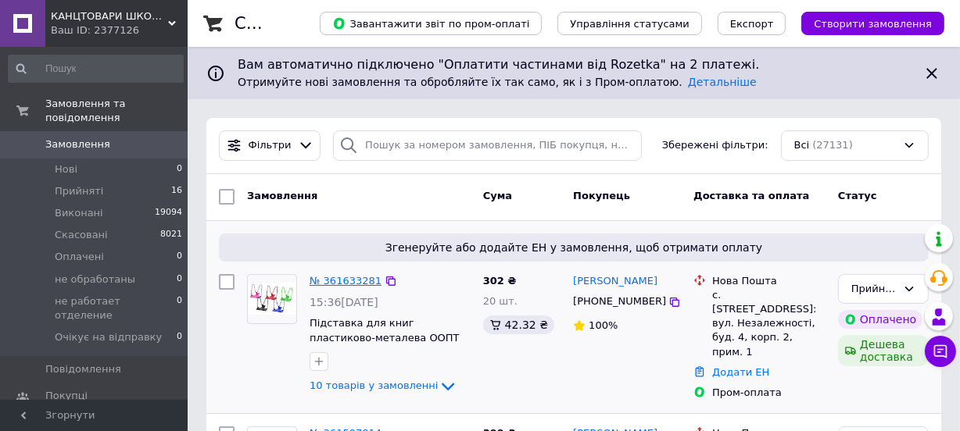
click at [344, 279] on link "№ 361633281" at bounding box center [345, 281] width 72 height 12
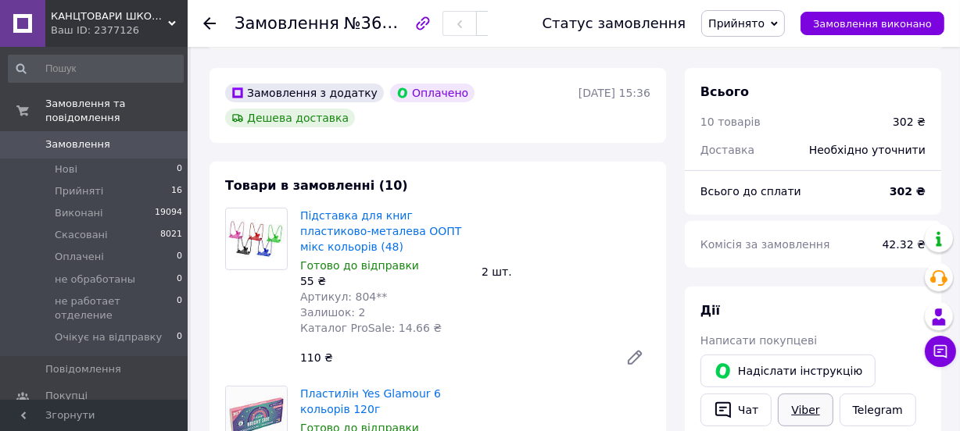
scroll to position [639, 0]
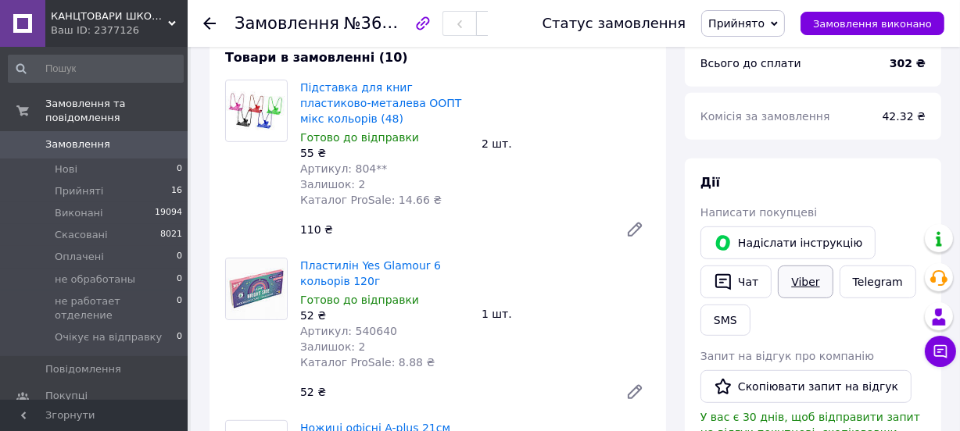
click at [801, 266] on link "Viber" at bounding box center [804, 282] width 55 height 33
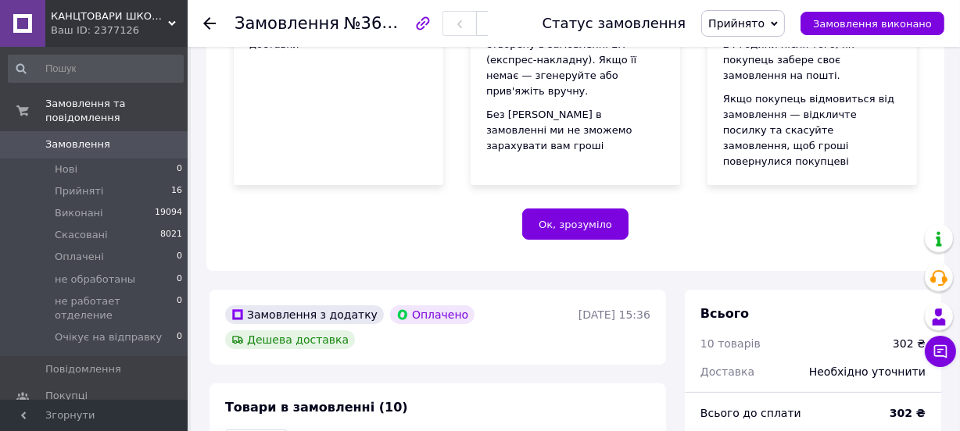
scroll to position [284, 0]
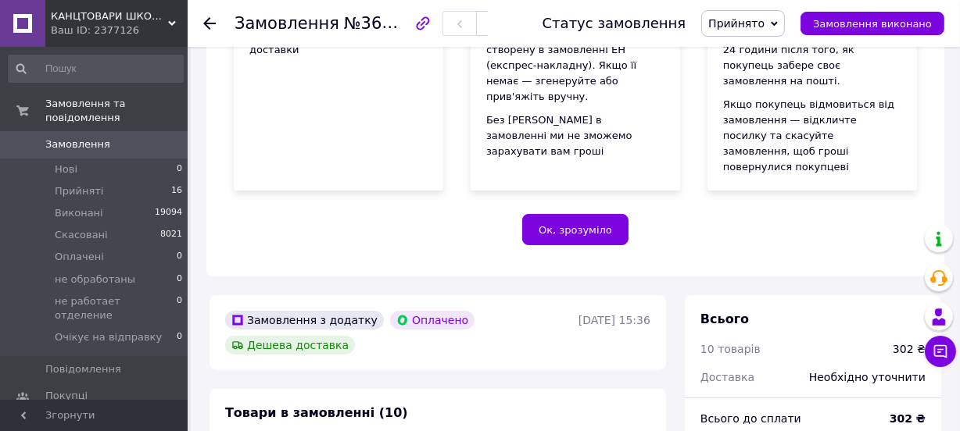
click at [91, 138] on span "Замовлення" at bounding box center [77, 145] width 65 height 14
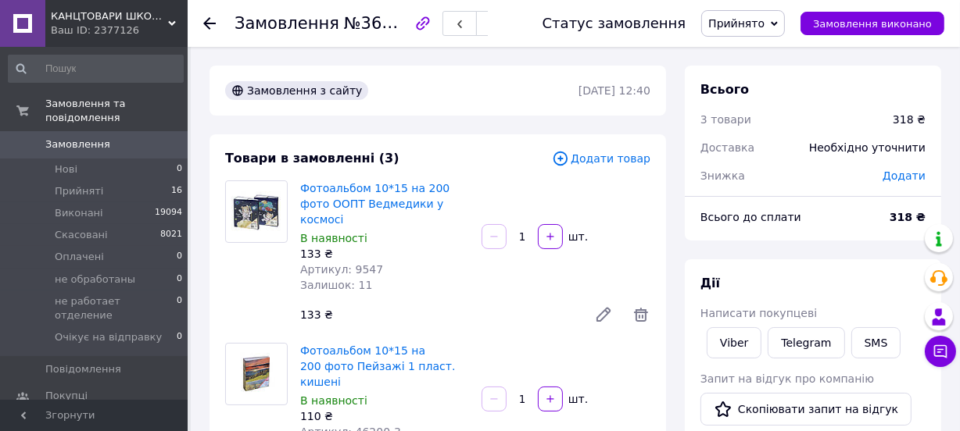
click at [206, 17] on icon at bounding box center [209, 23] width 13 height 13
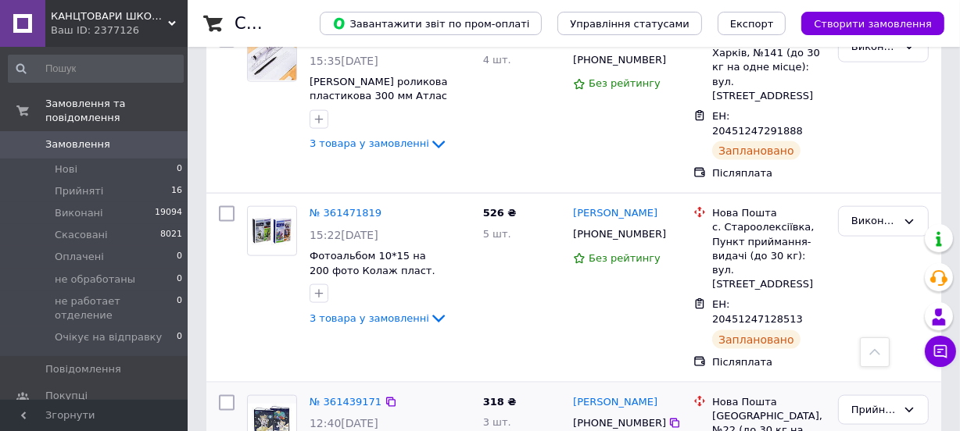
scroll to position [1846, 0]
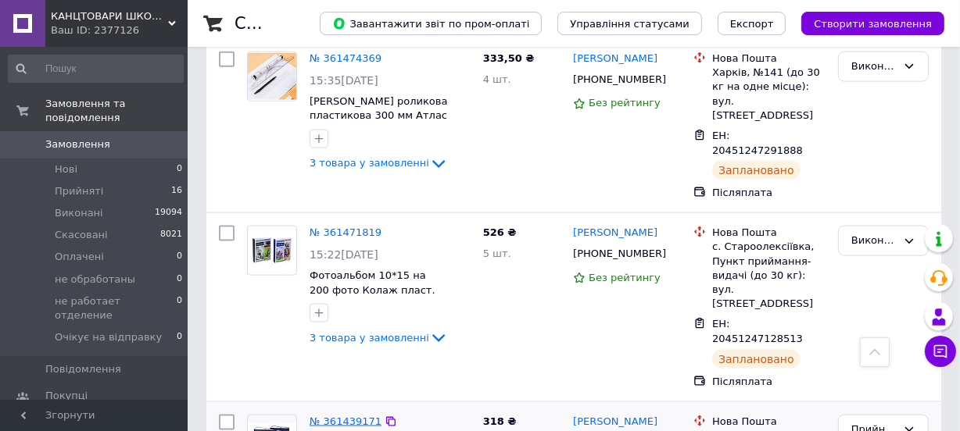
click at [353, 416] on link "№ 361439171" at bounding box center [345, 422] width 72 height 12
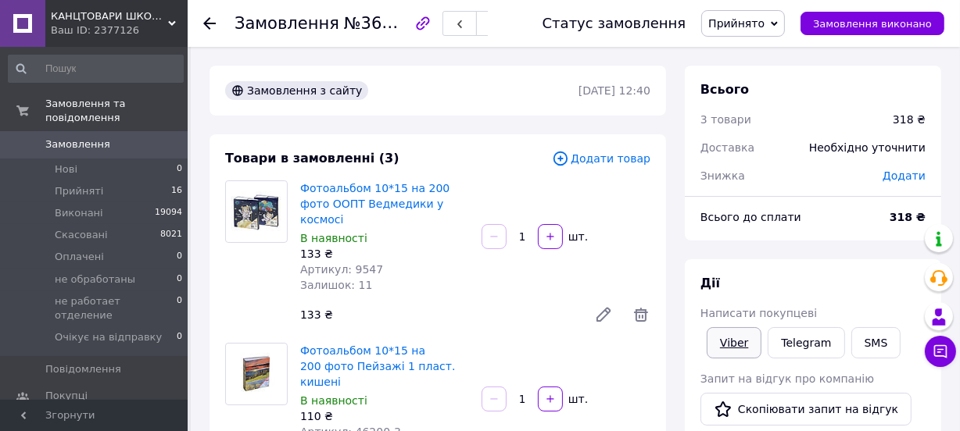
click at [746, 333] on link "Viber" at bounding box center [733, 342] width 55 height 31
click at [72, 131] on link "Замовлення 0" at bounding box center [95, 144] width 191 height 27
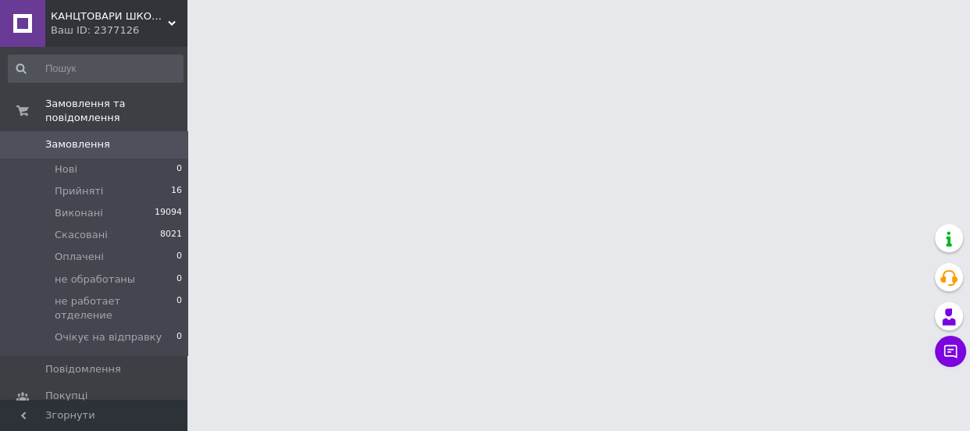
click at [76, 138] on span "Замовлення" at bounding box center [77, 145] width 65 height 14
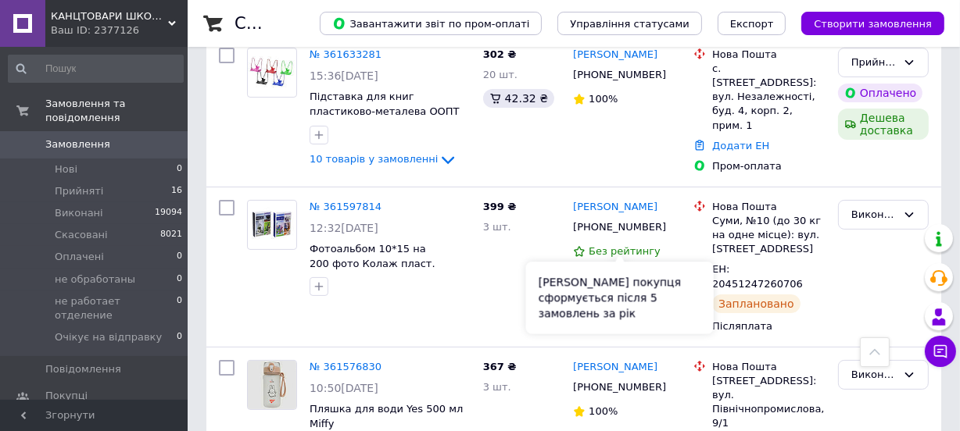
scroll to position [213, 0]
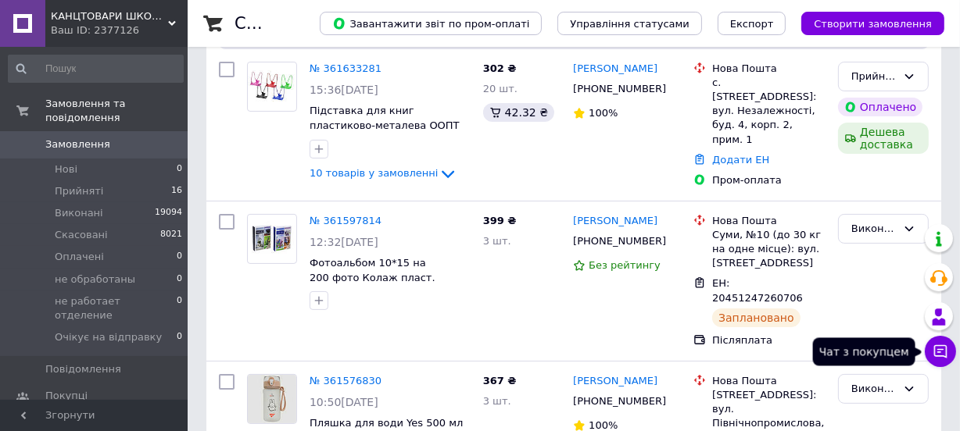
click at [948, 351] on button "Чат з покупцем" at bounding box center [939, 351] width 31 height 31
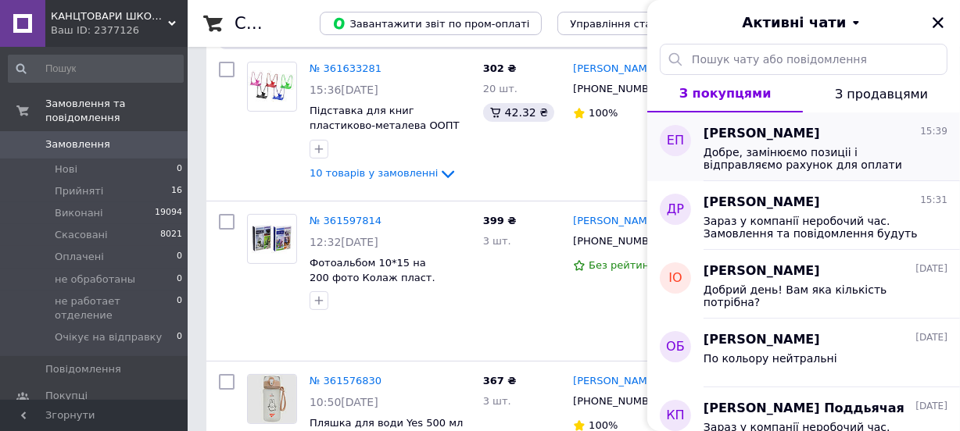
click at [800, 132] on div "Елена Пекур 15:39" at bounding box center [825, 134] width 244 height 18
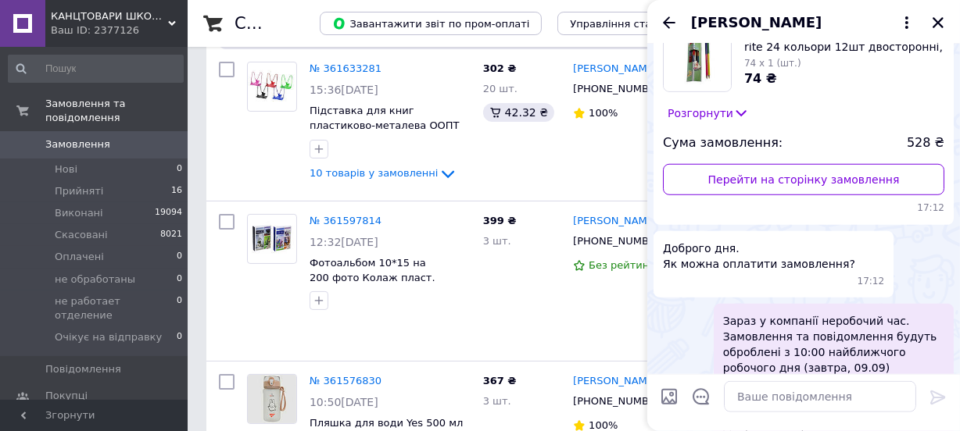
scroll to position [1403, 0]
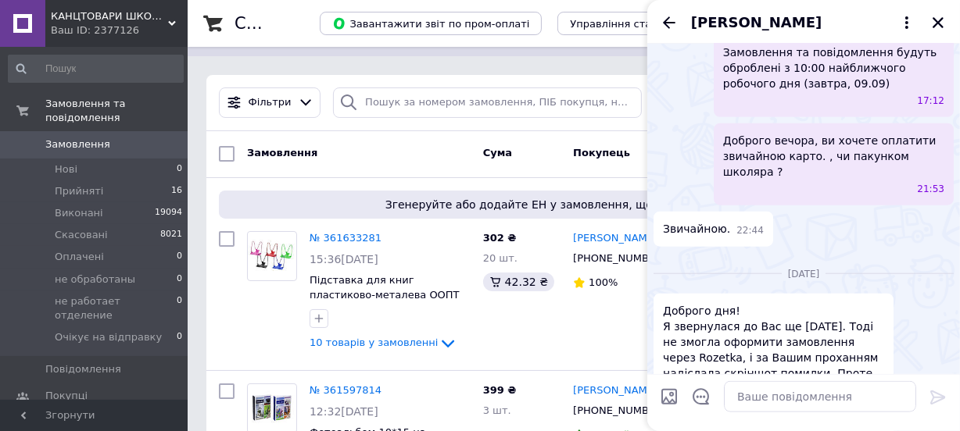
scroll to position [0, 0]
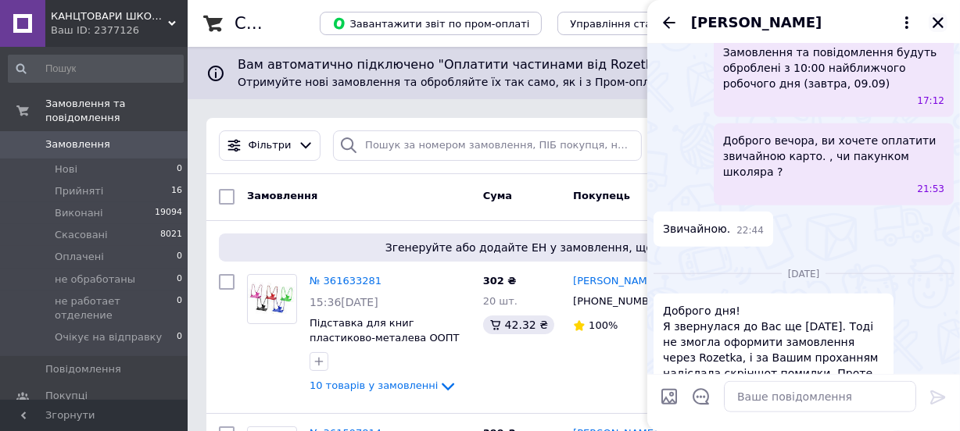
click at [933, 23] on icon "Закрити" at bounding box center [938, 23] width 14 height 14
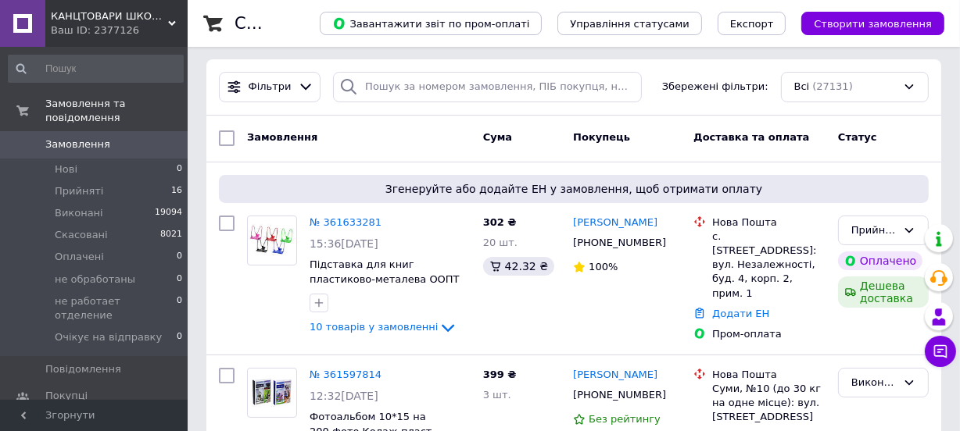
scroll to position [426, 0]
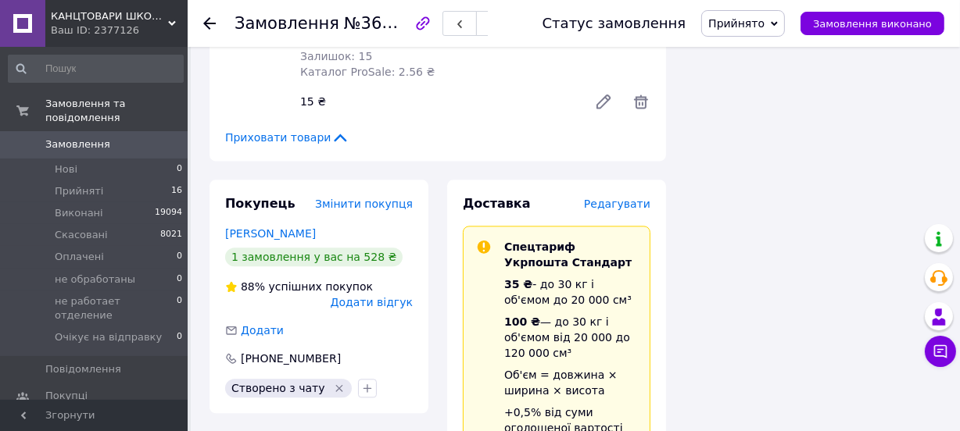
scroll to position [3125, 0]
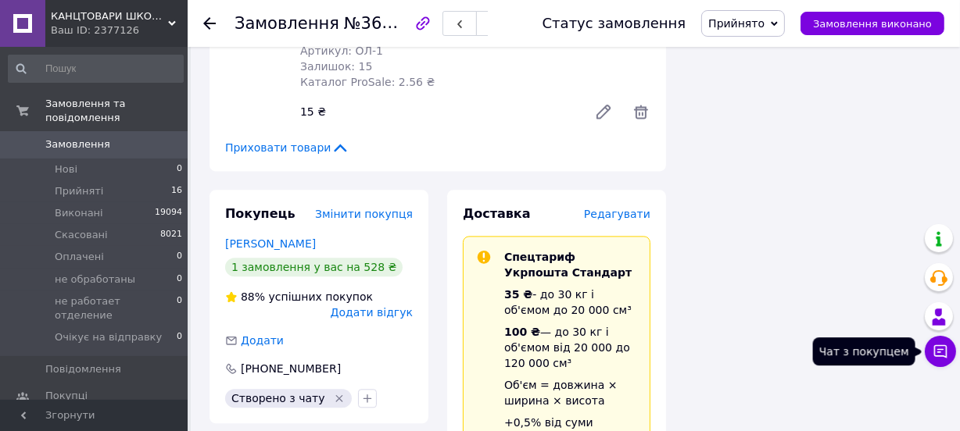
click at [939, 354] on icon at bounding box center [940, 352] width 16 height 16
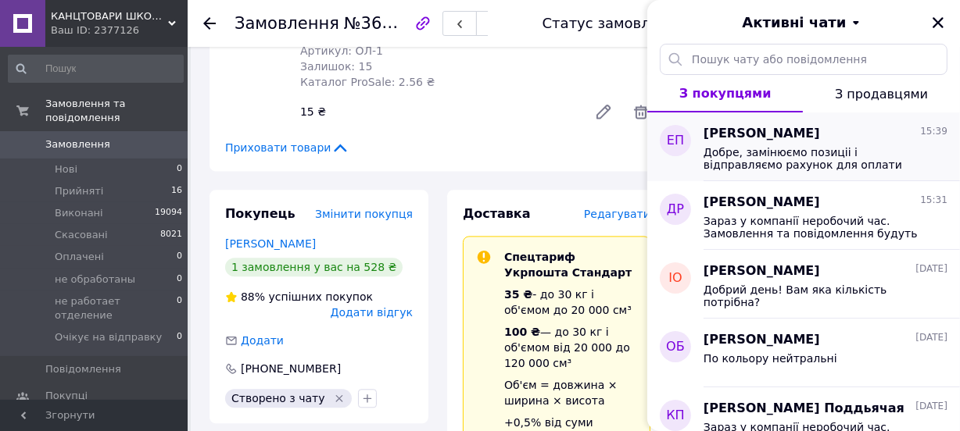
click at [743, 159] on span "Добре, замінюємо позиціі і відправляємо рахунок для оплати" at bounding box center [814, 158] width 222 height 25
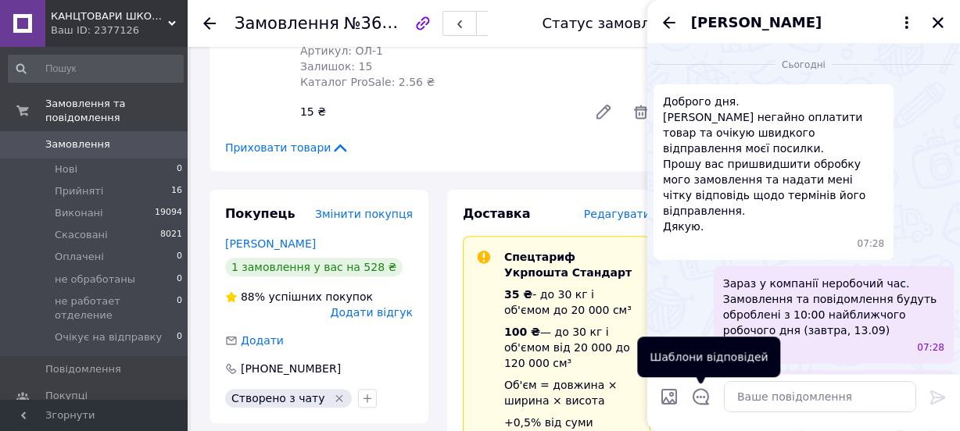
scroll to position [3797, 0]
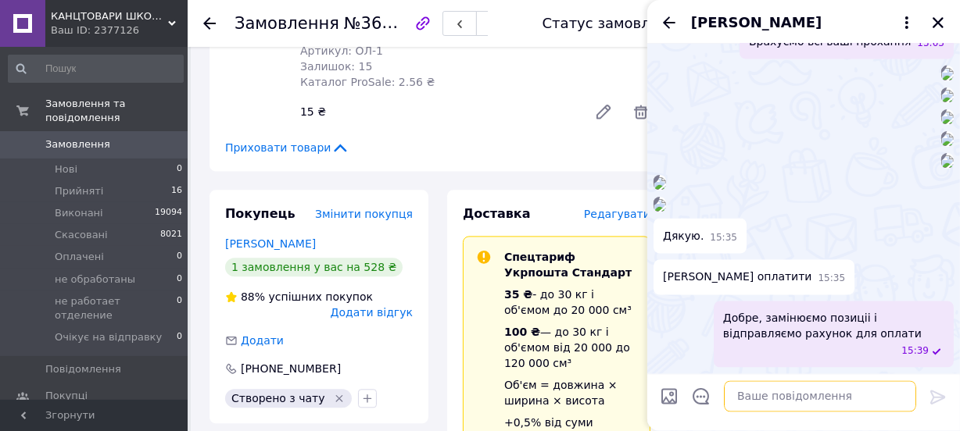
click at [760, 404] on textarea at bounding box center [820, 396] width 192 height 31
paste textarea "Магазин "Ручки и Штучки" виставляємо _Рахунок в формі IBAN:_ *[FINANCIAL_ID]* А…"
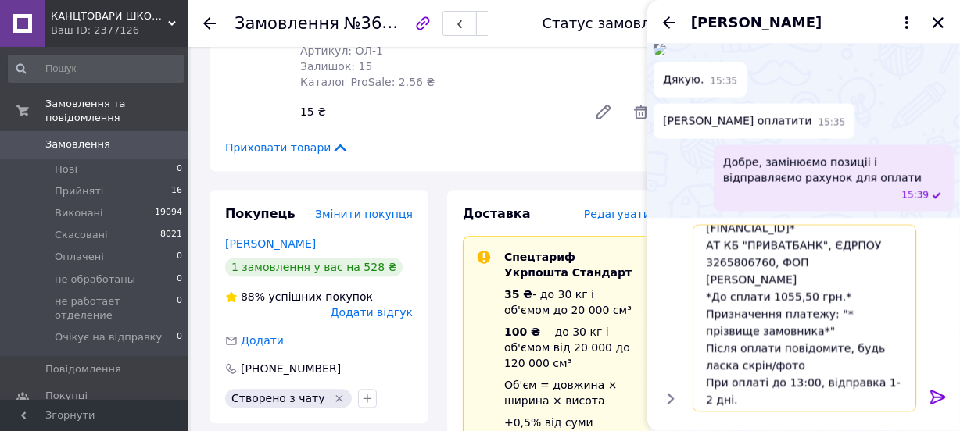
scroll to position [56, 0]
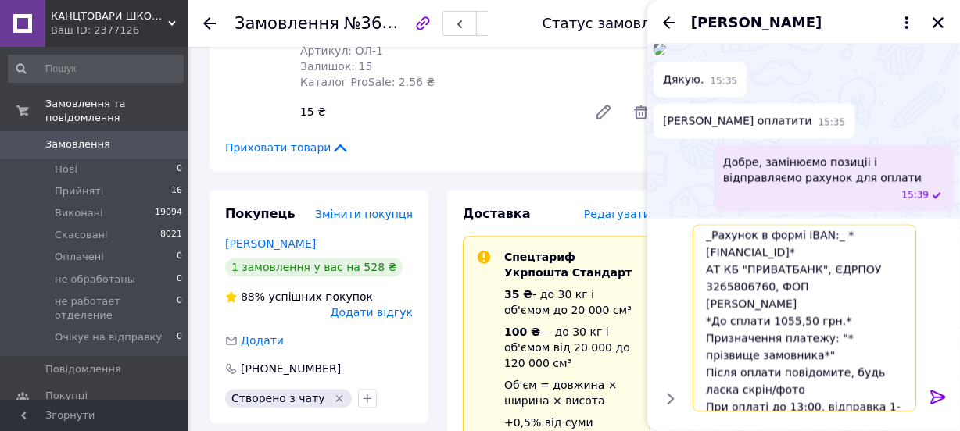
click at [806, 314] on textarea "Магазин "Ручки и Штучки" виставляємо _Рахунок в формі IBAN:_ *[FINANCIAL_ID]* А…" at bounding box center [803, 319] width 223 height 188
type textarea "Магазин "Ручки и Штучки" виставляємо _Рахунок в формі IBAN:_ *[FINANCIAL_ID]* А…"
click at [931, 402] on icon at bounding box center [937, 397] width 19 height 19
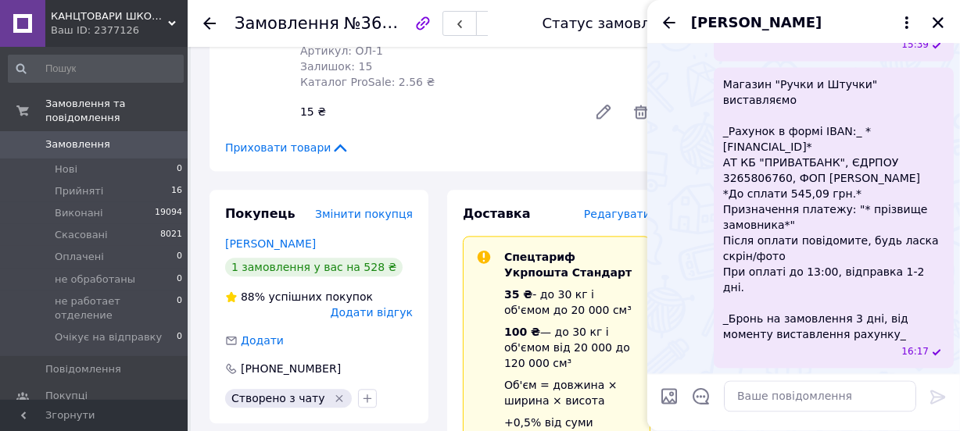
scroll to position [4087, 0]
click at [939, 16] on icon "Закрити" at bounding box center [938, 23] width 14 height 14
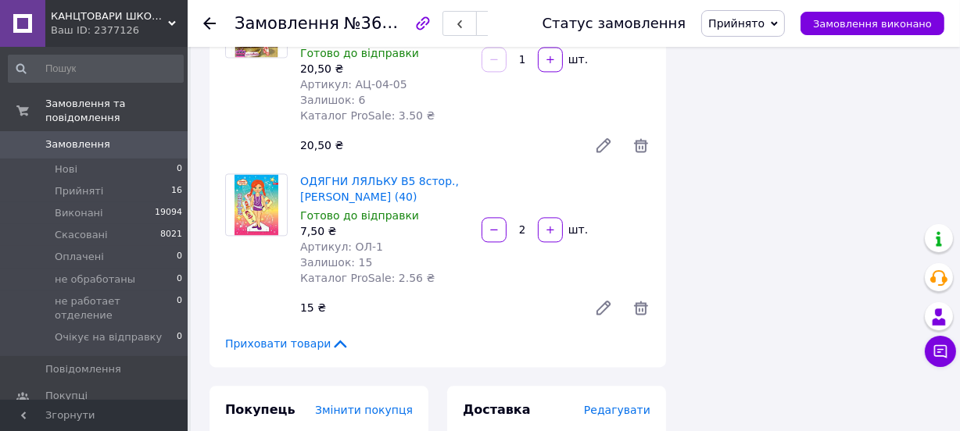
scroll to position [2912, 0]
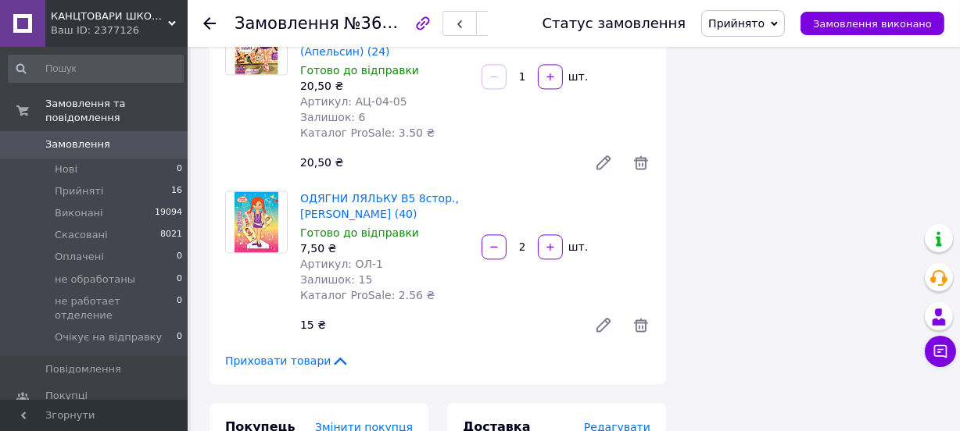
click at [111, 138] on span "Замовлення" at bounding box center [94, 145] width 99 height 14
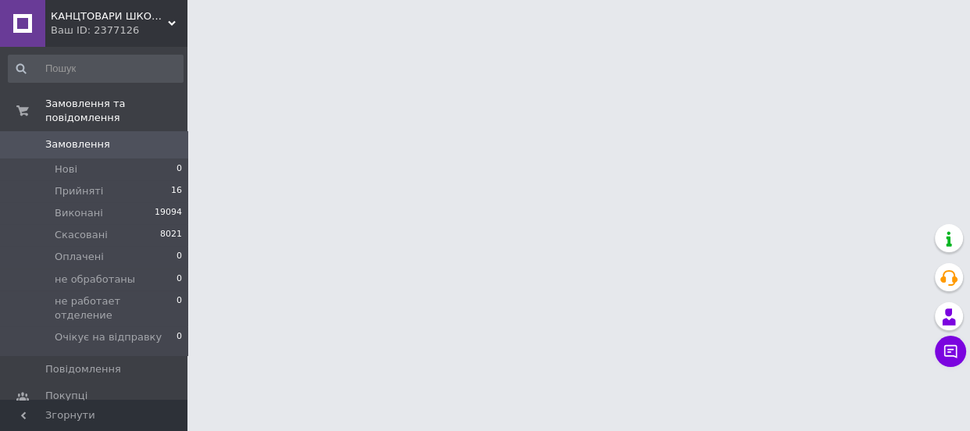
click at [111, 138] on span "Замовлення" at bounding box center [94, 145] width 99 height 14
